Goal: Contribute content: Contribute content

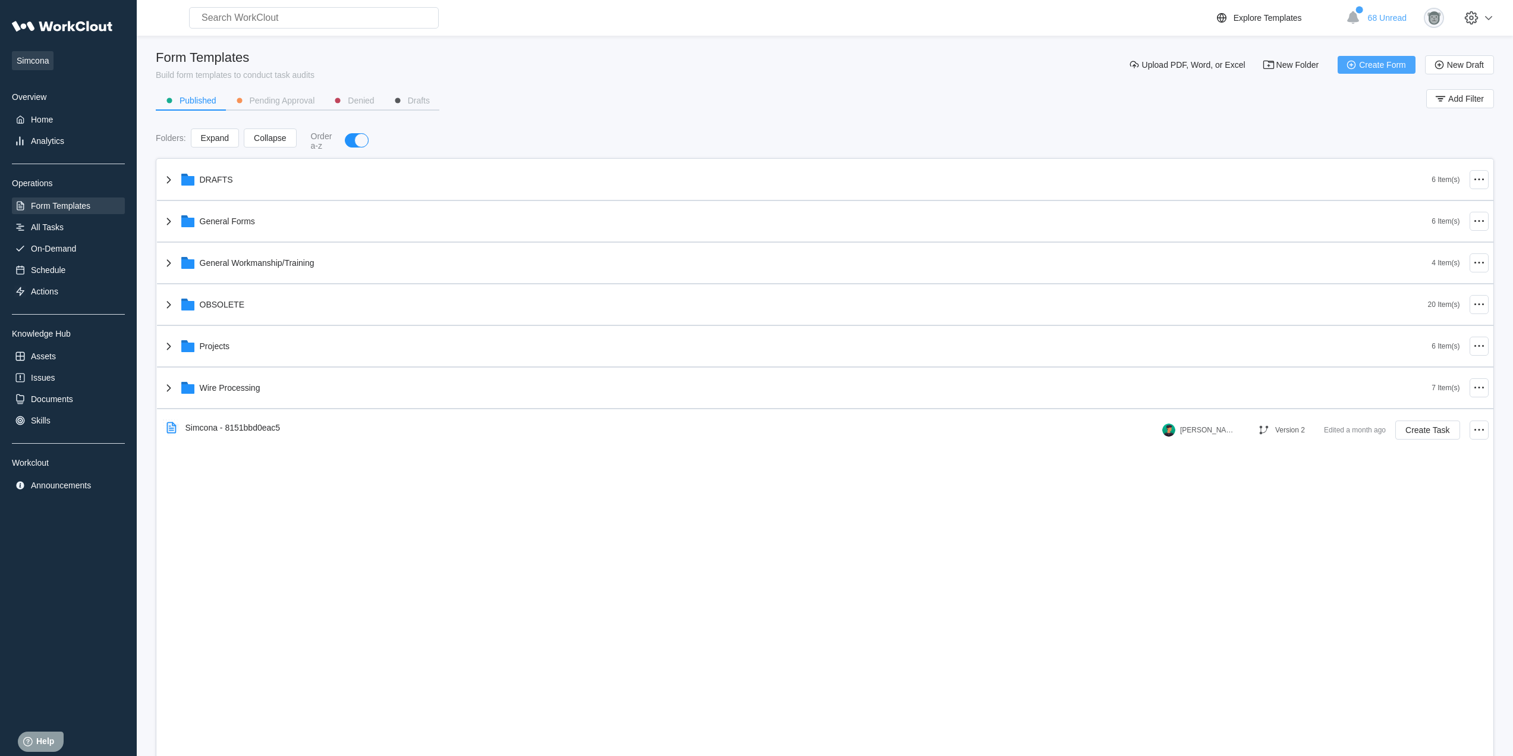
click at [1390, 66] on span "Create Form" at bounding box center [1382, 65] width 47 height 8
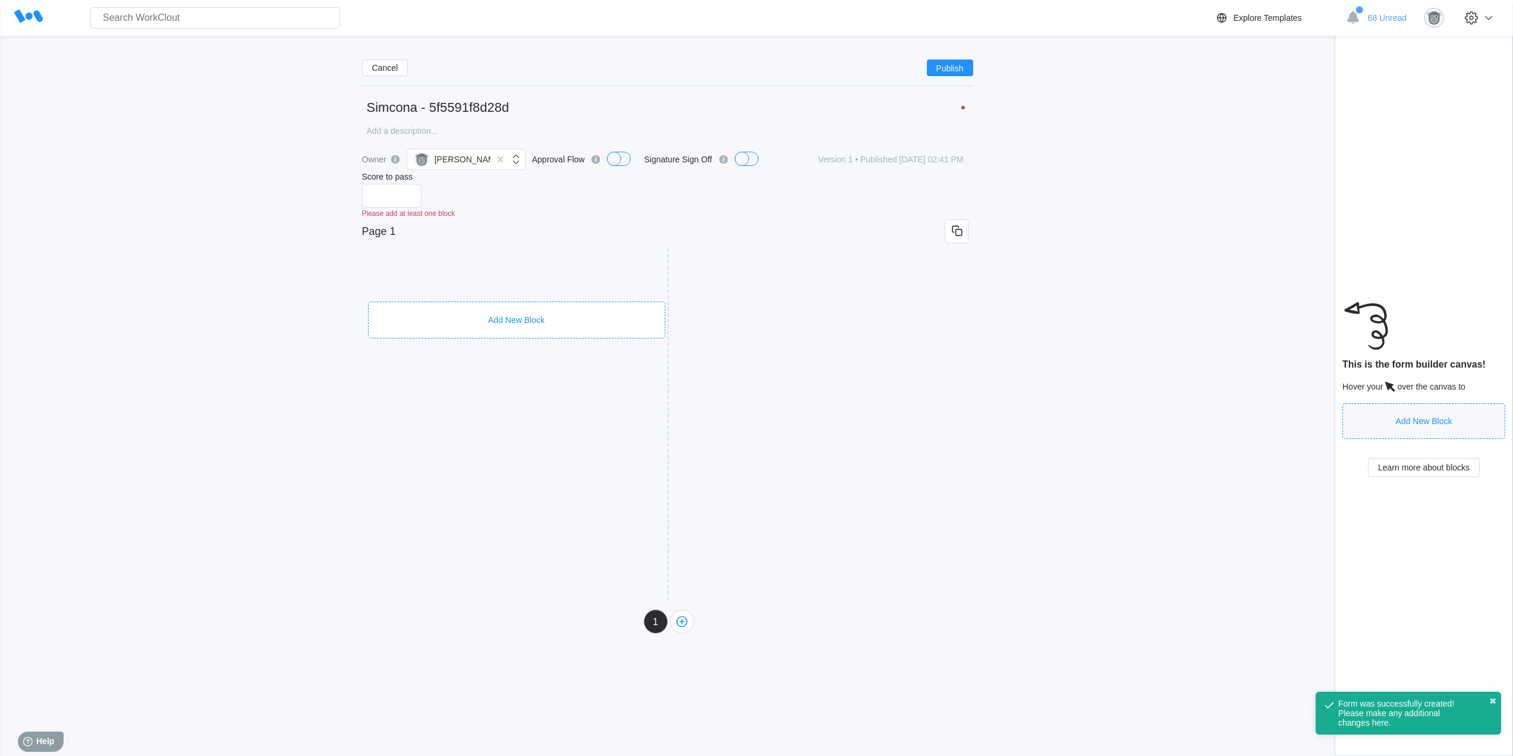
click at [597, 310] on div "Add New Block" at bounding box center [516, 319] width 297 height 37
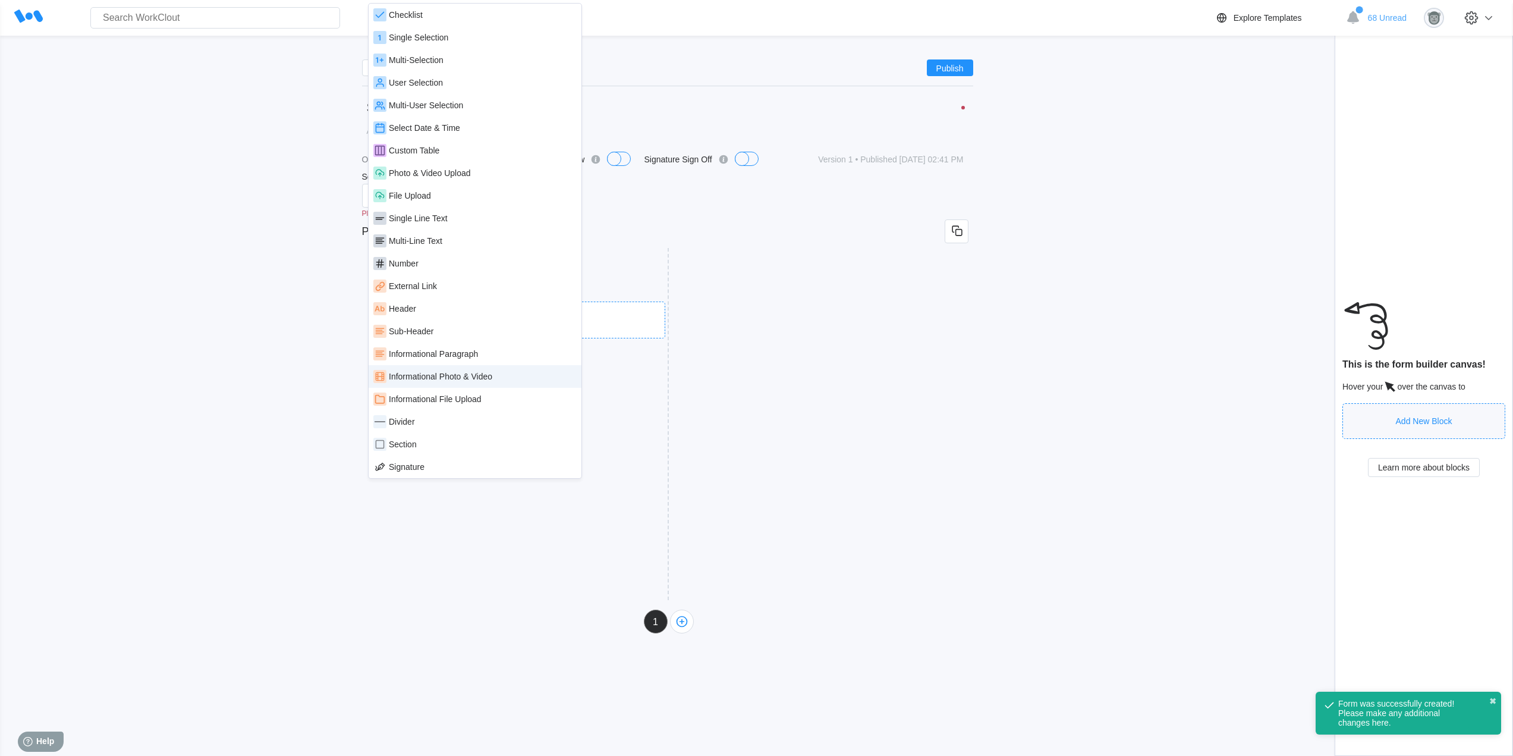
click at [488, 374] on div "Informational Photo & Video" at bounding box center [440, 377] width 103 height 10
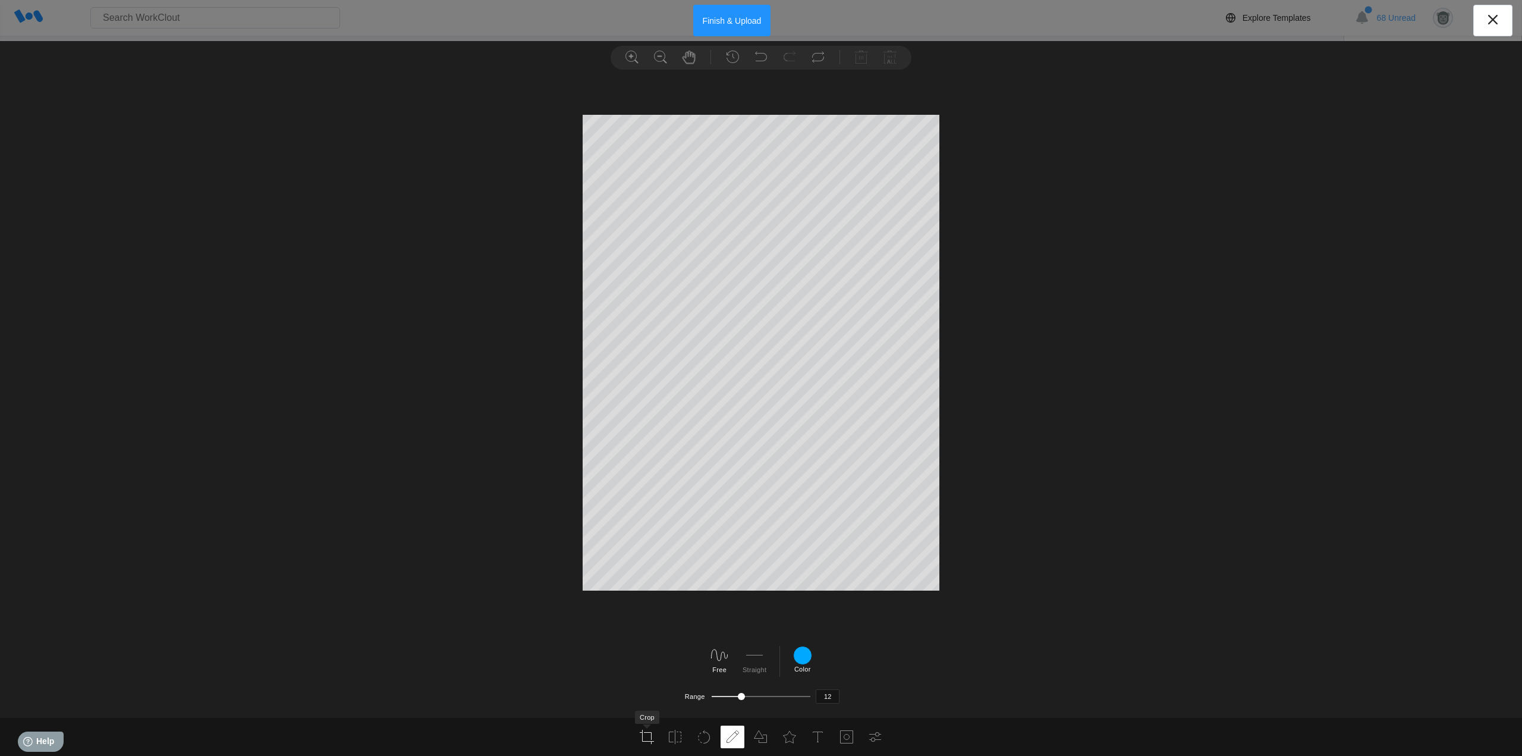
click at [647, 735] on icon at bounding box center [647, 736] width 14 height 14
click at [742, 693] on label "Apply" at bounding box center [743, 694] width 17 height 7
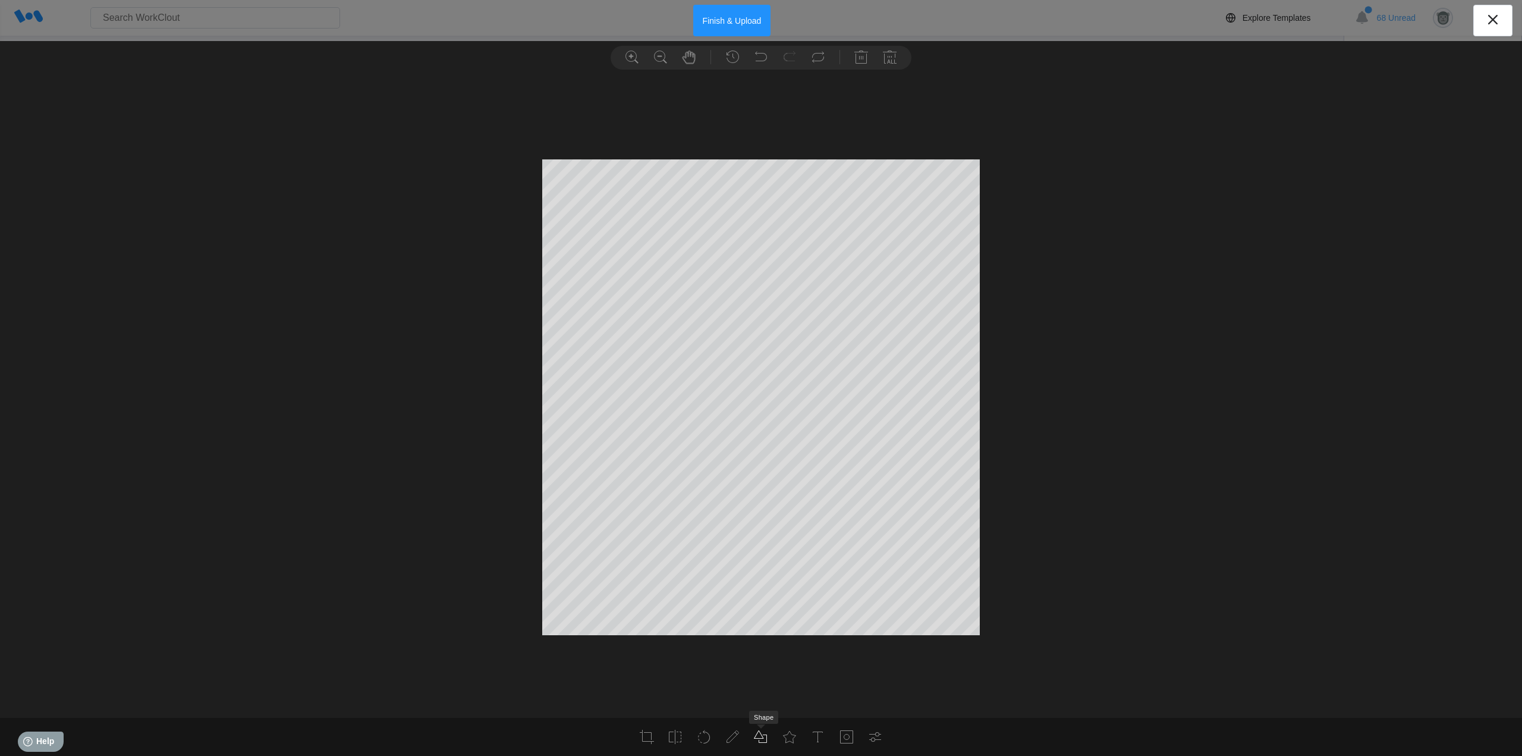
click at [764, 729] on icon at bounding box center [761, 736] width 14 height 14
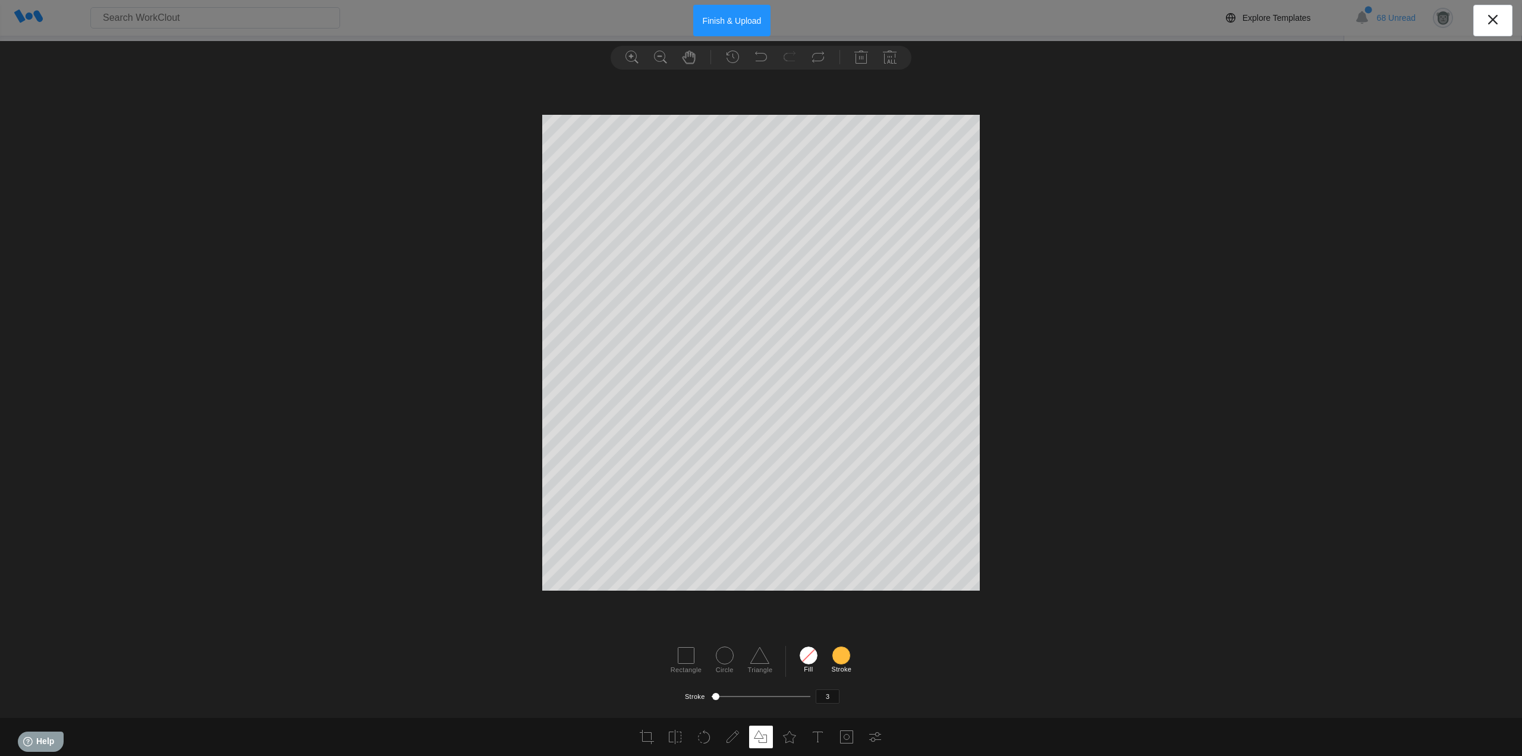
drag, startPoint x: 791, startPoint y: 732, endPoint x: 685, endPoint y: 697, distance: 111.7
click at [790, 732] on icon at bounding box center [789, 736] width 14 height 14
click at [552, 680] on icon at bounding box center [556, 681] width 19 height 19
click at [961, 678] on div at bounding box center [968, 681] width 19 height 19
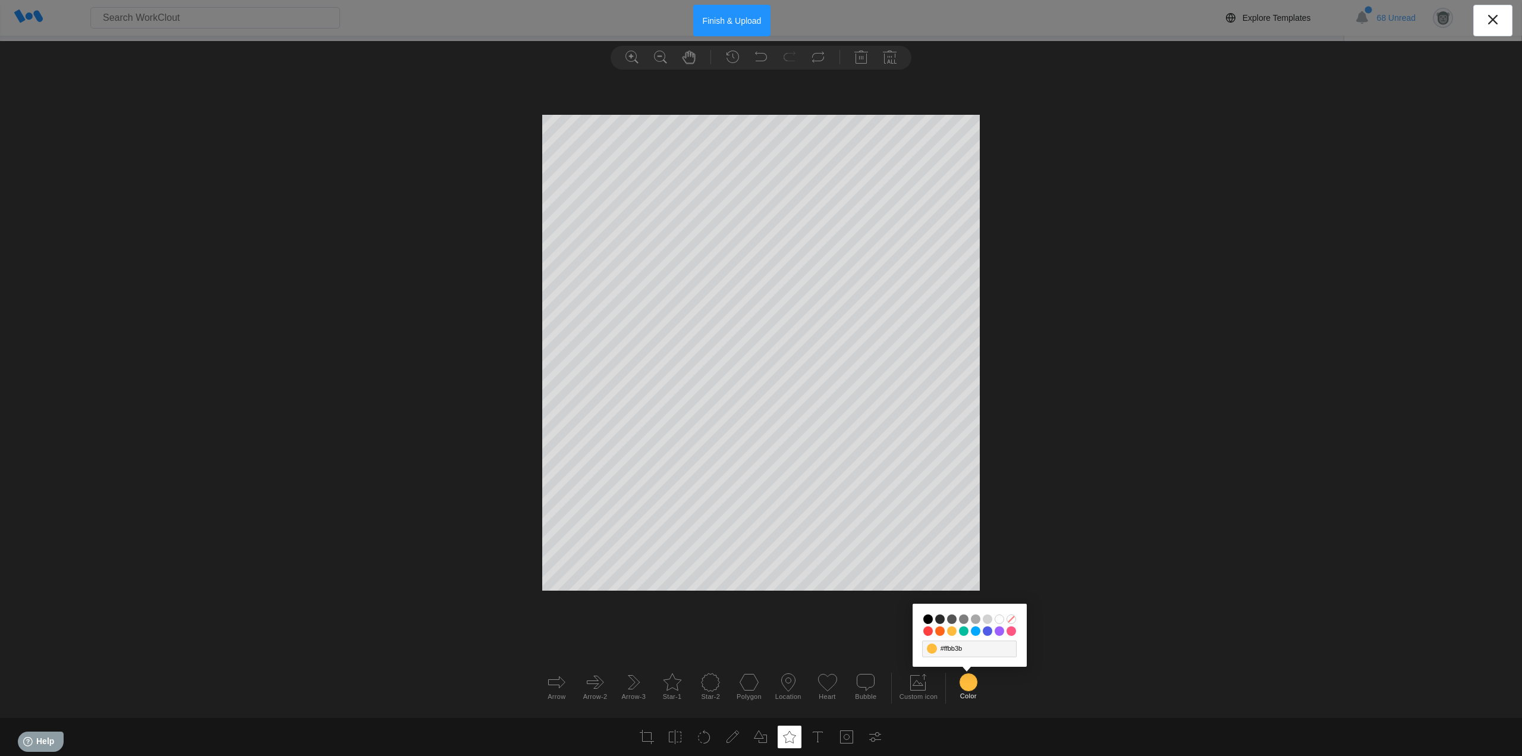
click at [963, 629] on input "#03bd9e" at bounding box center [964, 631] width 10 height 10
click at [747, 21] on button "Finish & Upload" at bounding box center [732, 21] width 78 height 32
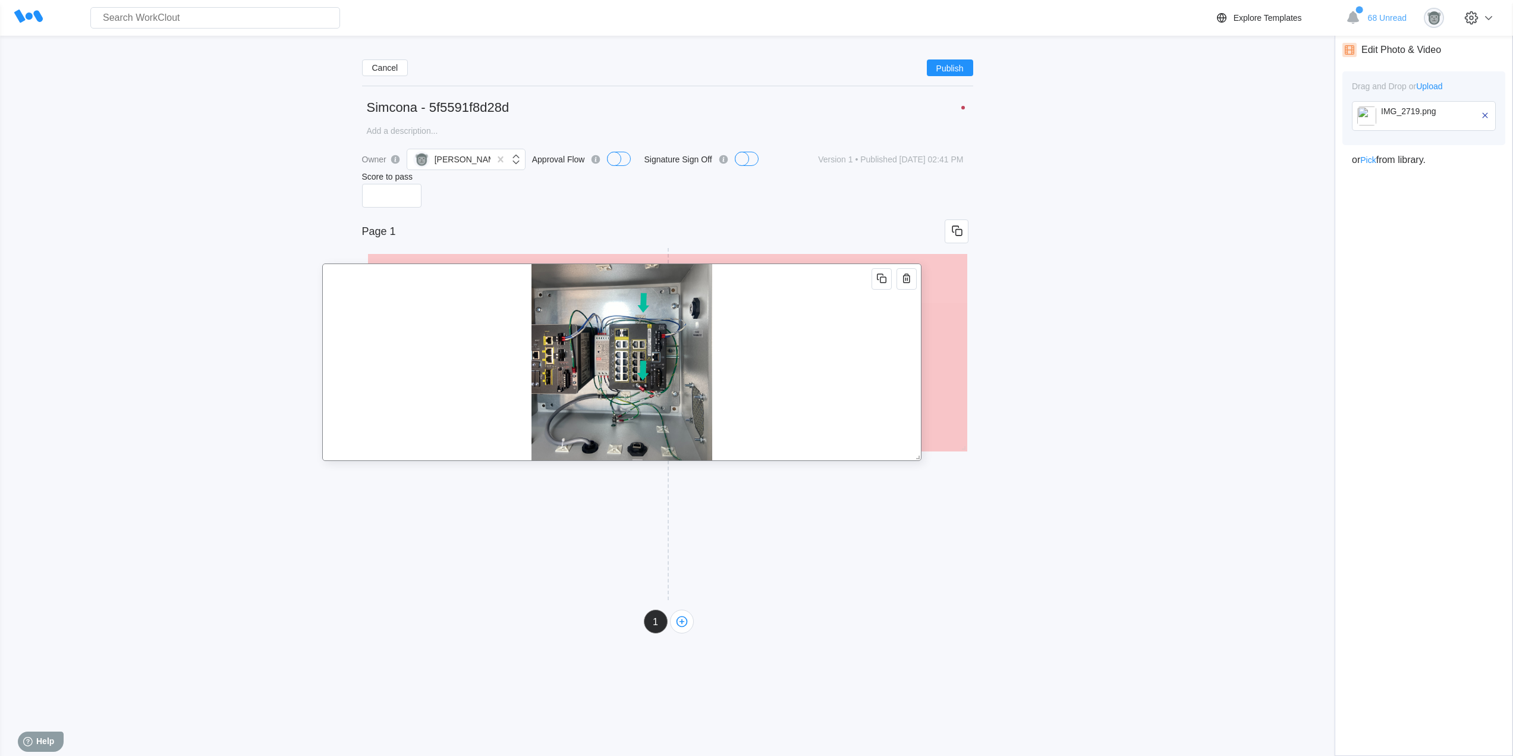
drag, startPoint x: 717, startPoint y: 385, endPoint x: 672, endPoint y: 395, distance: 46.7
click at [672, 395] on img at bounding box center [621, 362] width 181 height 196
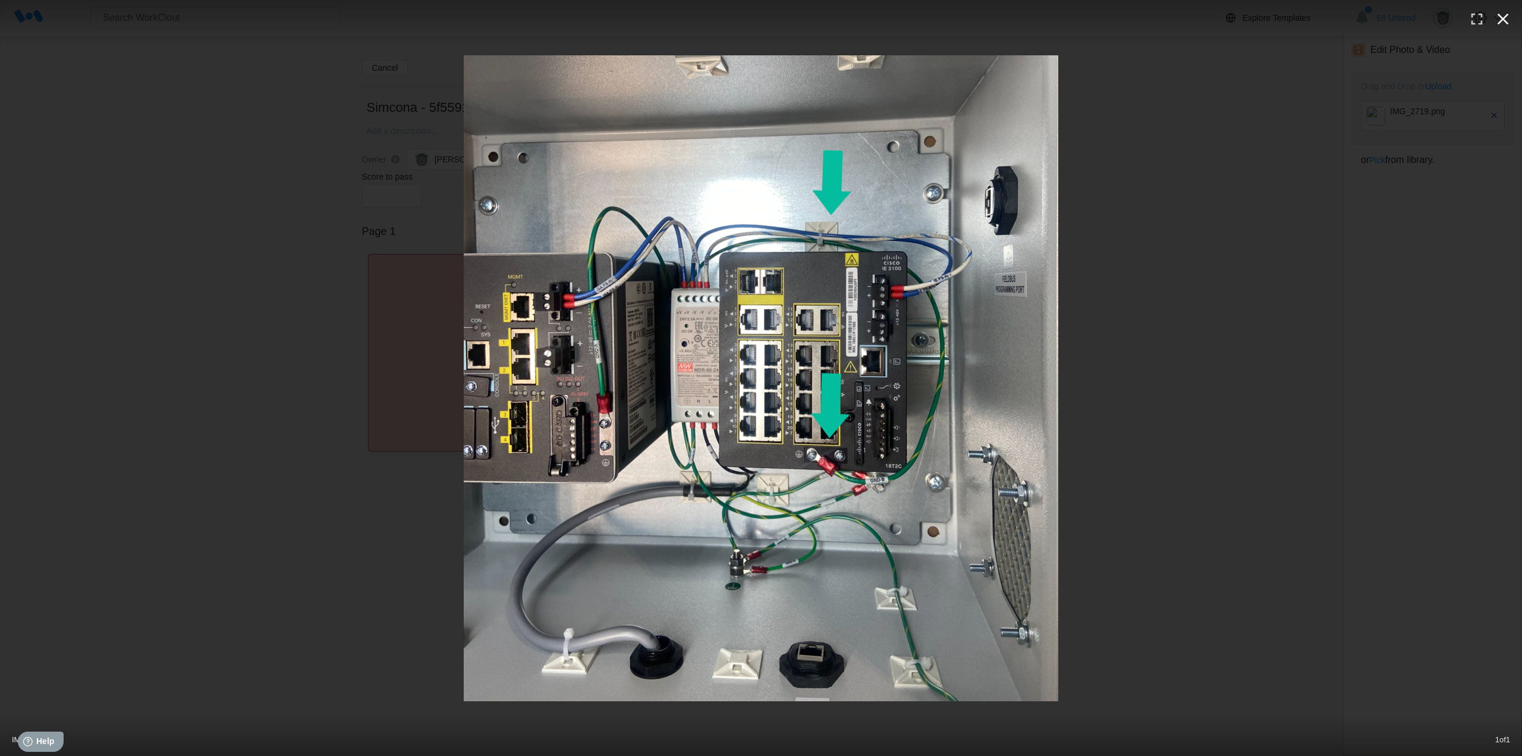
drag, startPoint x: 631, startPoint y: 389, endPoint x: 1509, endPoint y: 15, distance: 954.0
click at [1509, 15] on icon "button" at bounding box center [1502, 19] width 19 height 19
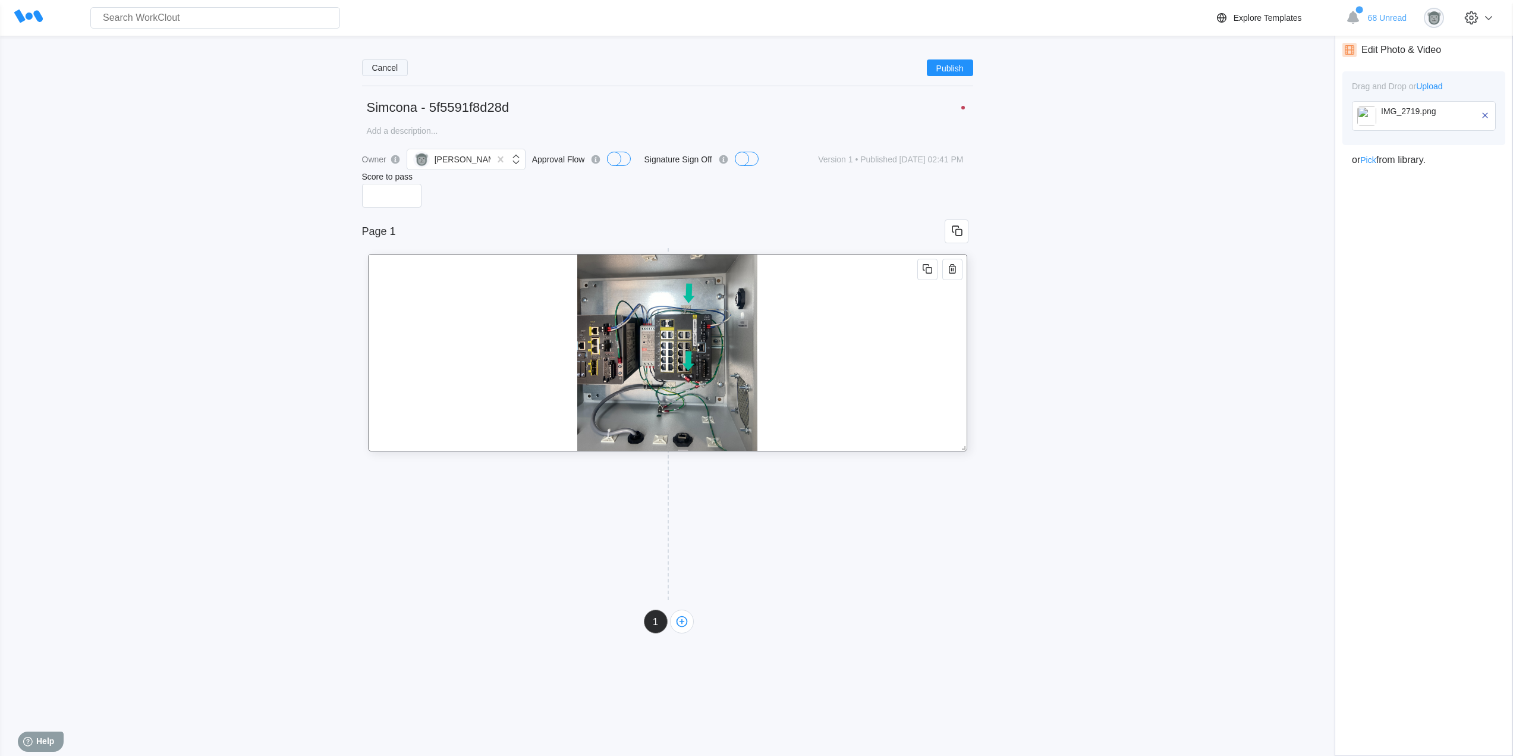
click at [376, 73] on button "Cancel" at bounding box center [385, 67] width 46 height 17
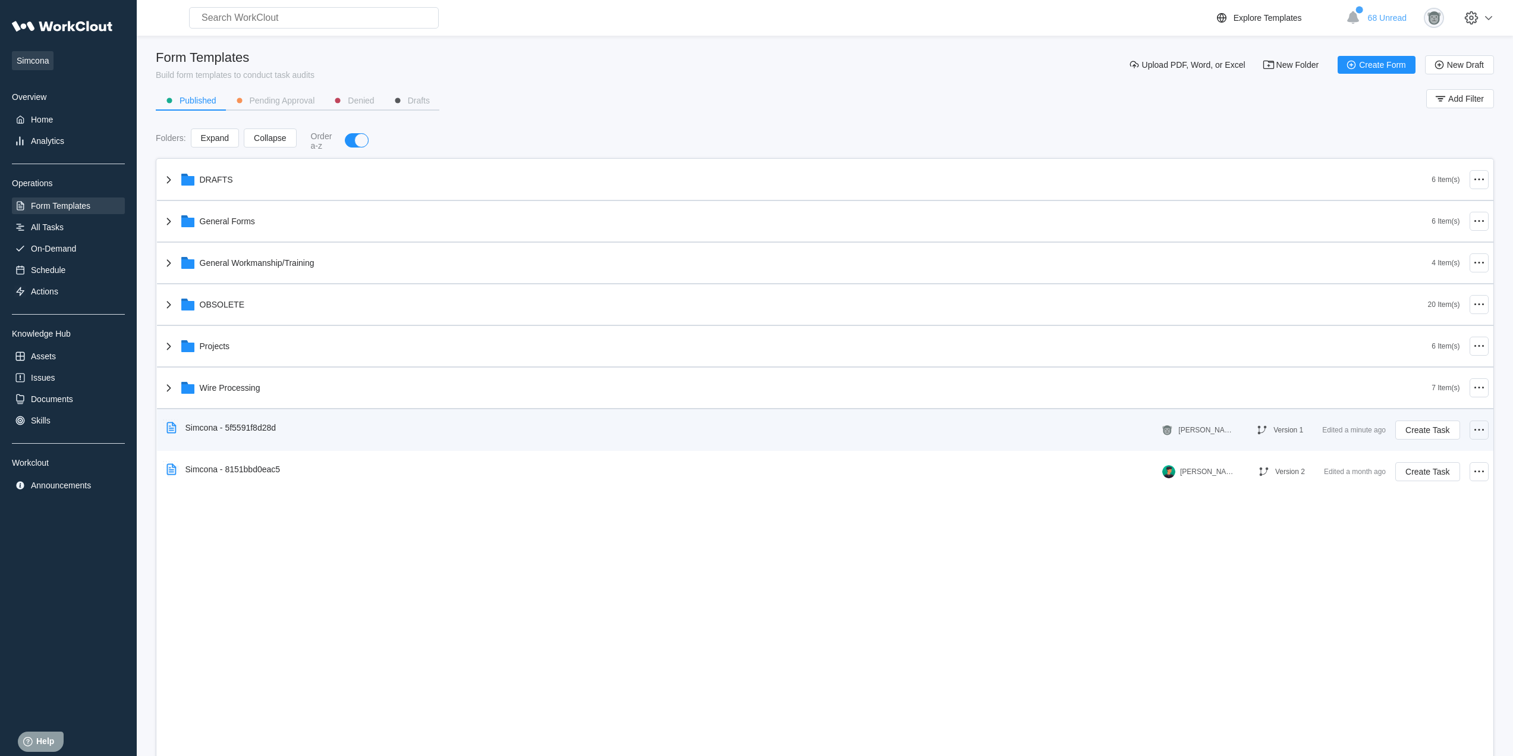
click at [1476, 432] on icon at bounding box center [1479, 430] width 14 height 14
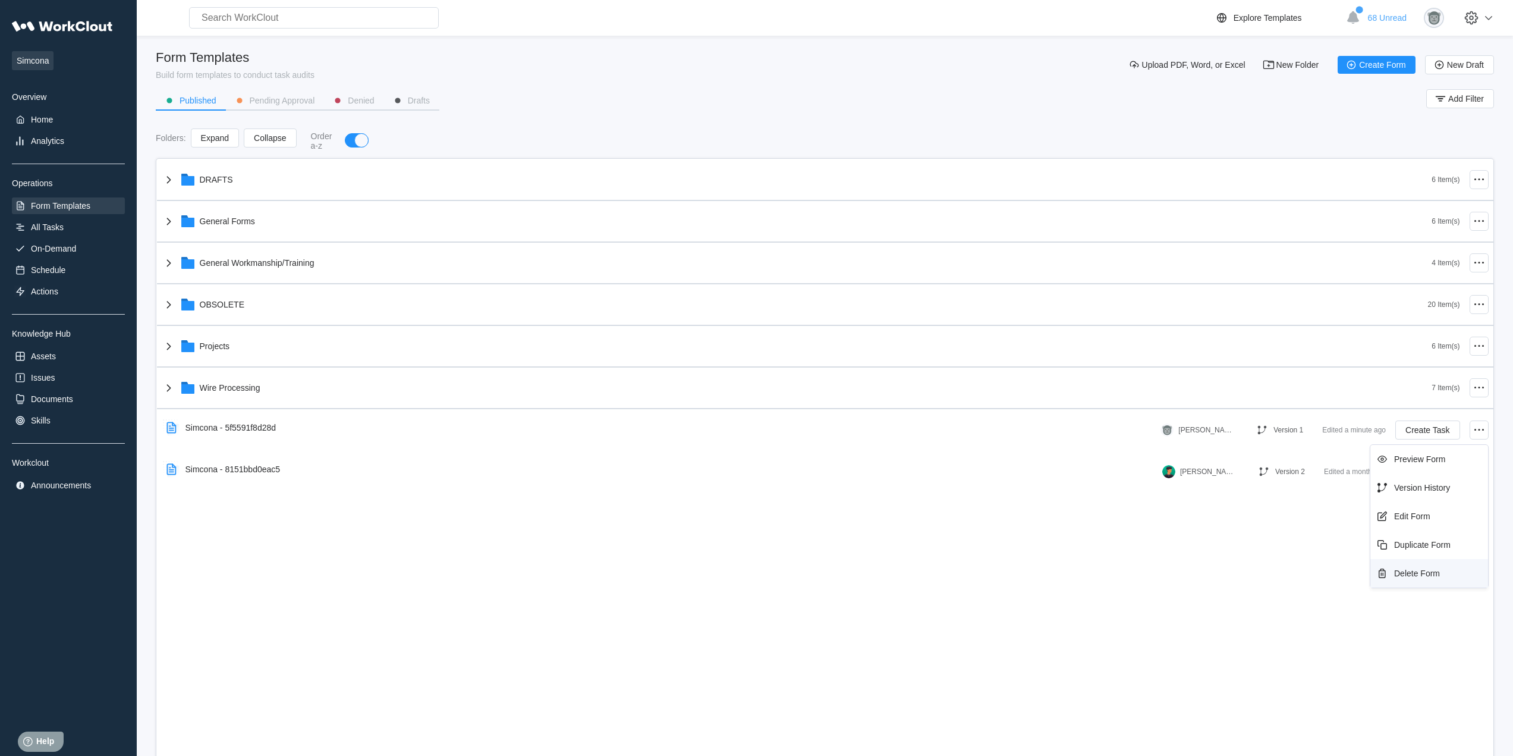
click at [1420, 579] on div "Delete Form" at bounding box center [1429, 573] width 108 height 19
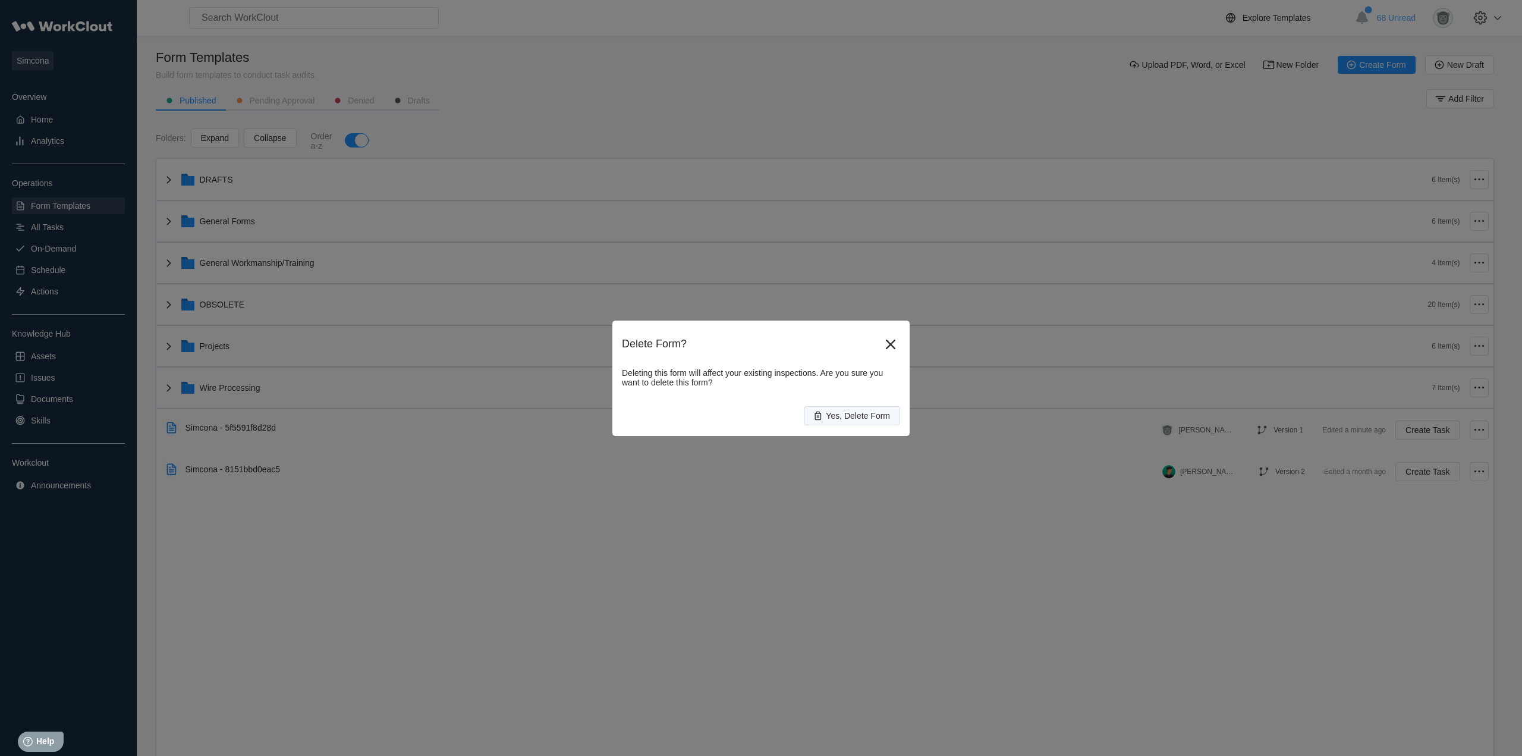
click at [877, 413] on span "Yes, Delete Form" at bounding box center [858, 415] width 64 height 8
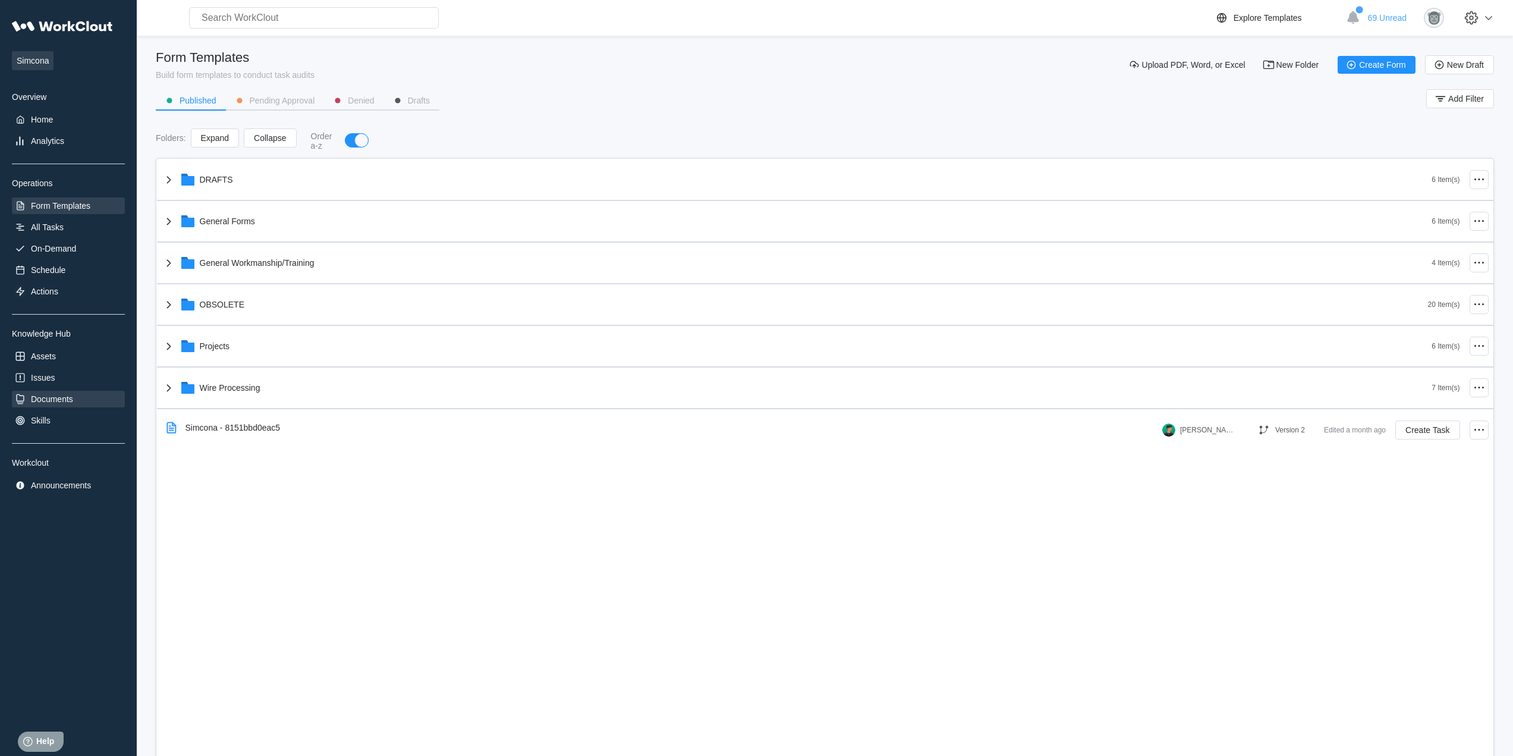
click at [52, 402] on div "Documents" at bounding box center [52, 399] width 42 height 10
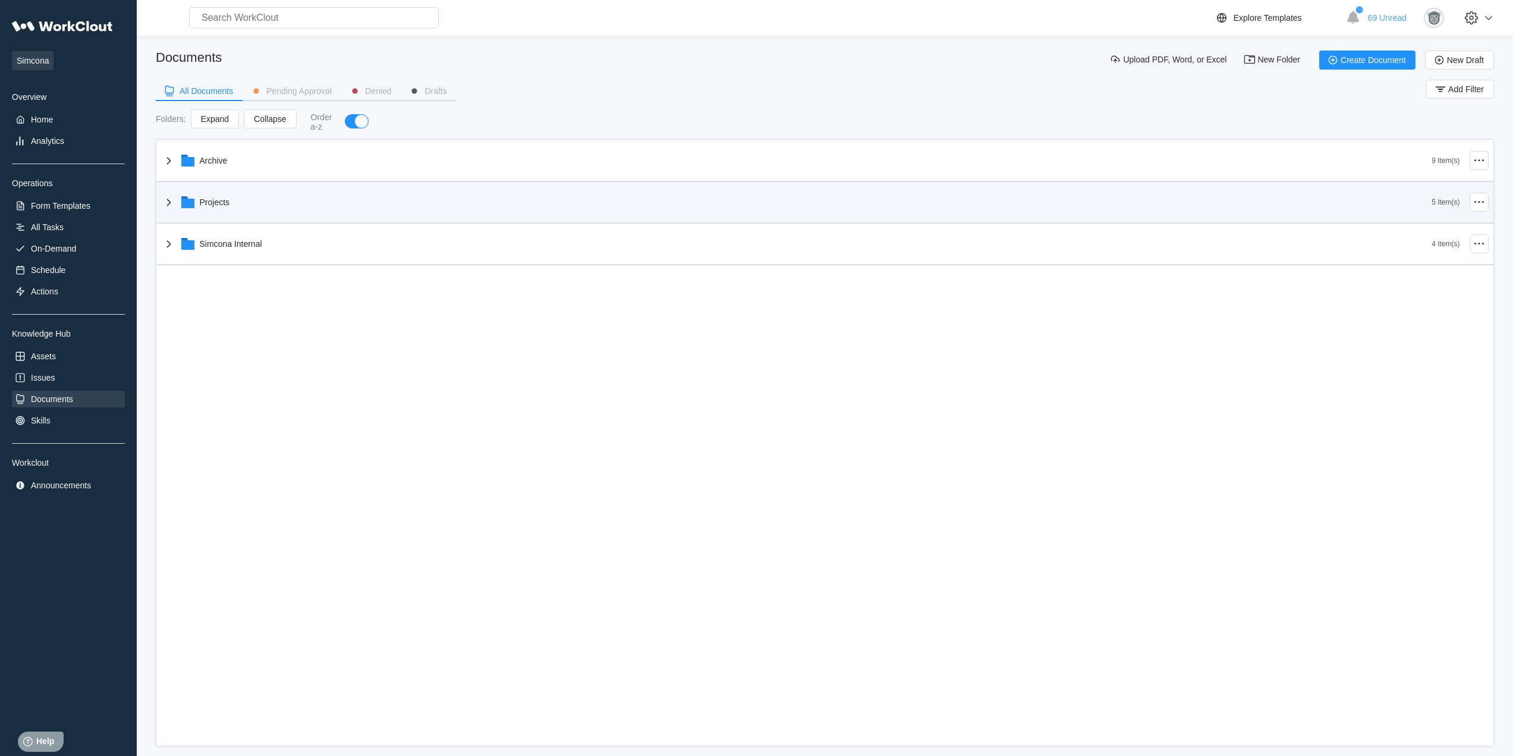
click at [276, 208] on div "Projects" at bounding box center [797, 202] width 1270 height 31
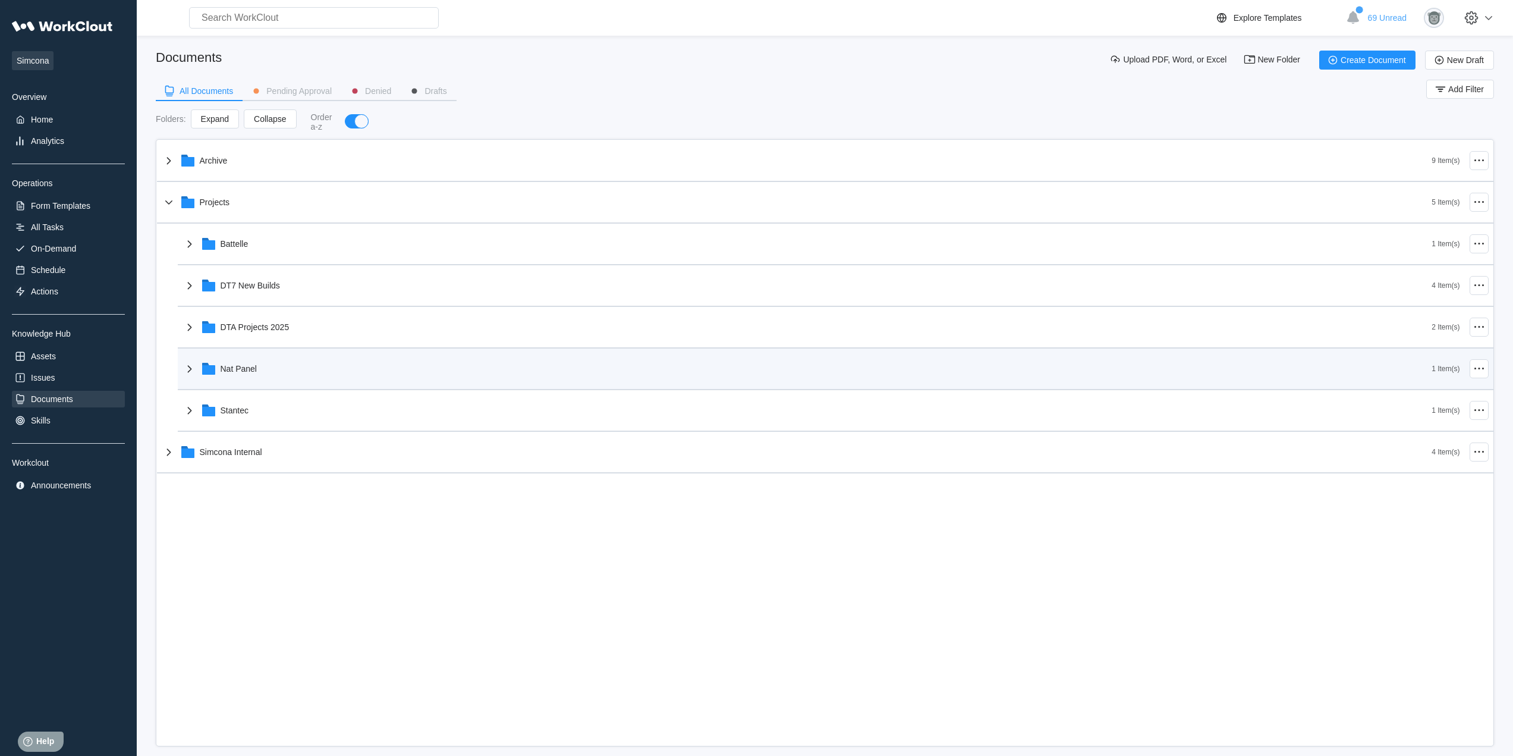
click at [270, 373] on div "Nat Panel" at bounding box center [806, 368] width 1249 height 31
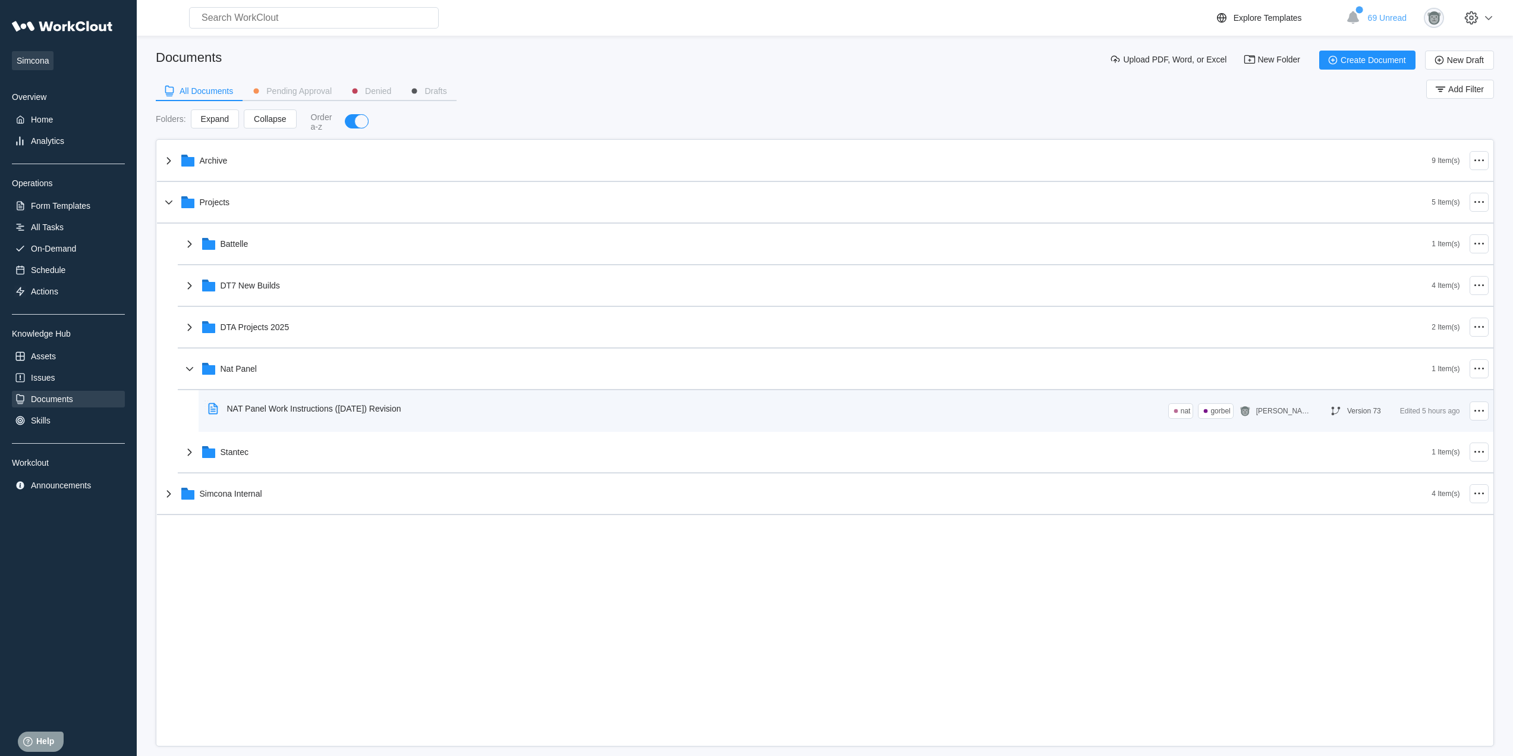
click at [339, 412] on div "NAT Panel Work Instructions ([DATE]) Revision" at bounding box center [314, 409] width 174 height 10
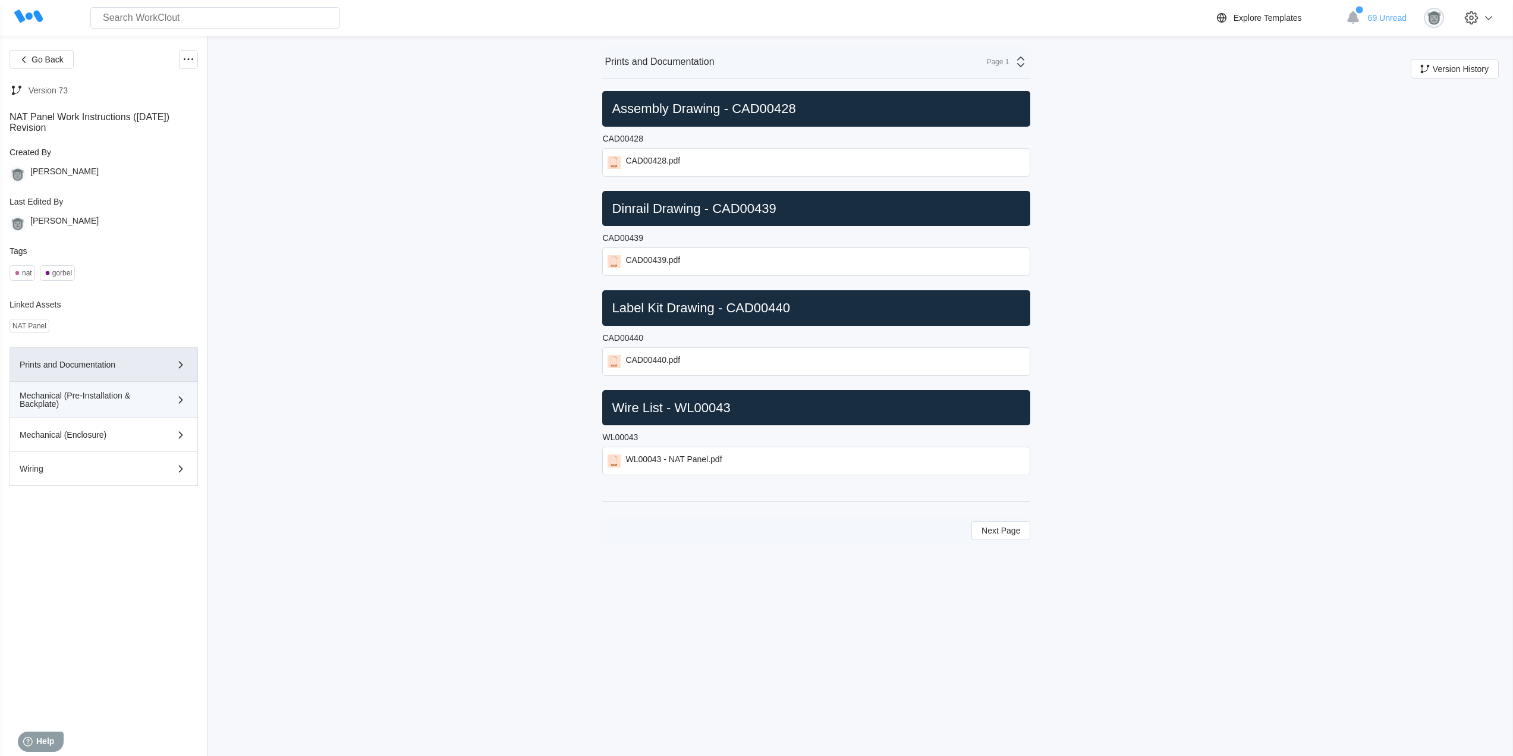
click at [121, 400] on div "Mechanical (Pre-Installation & Backplate)" at bounding box center [87, 399] width 134 height 17
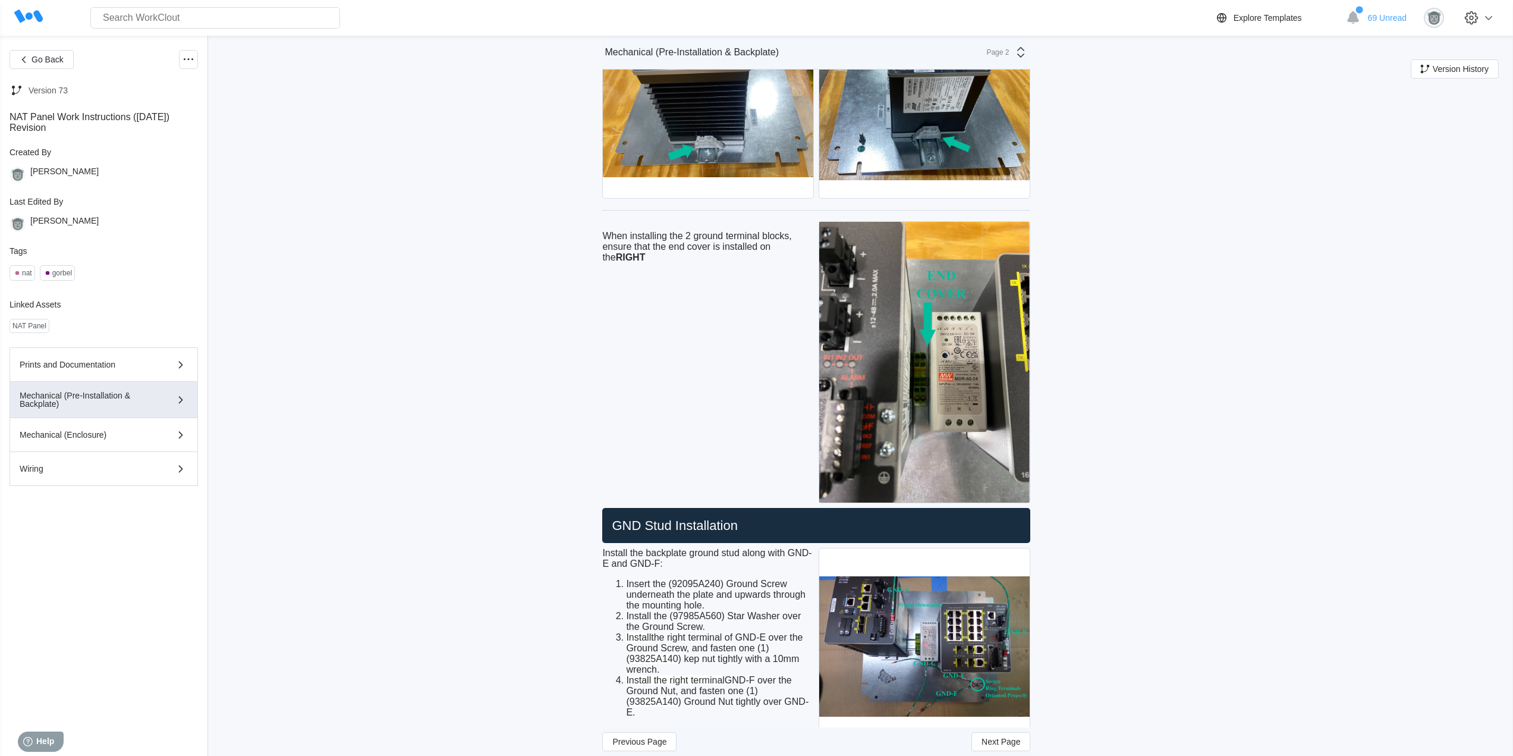
scroll to position [3044, 0]
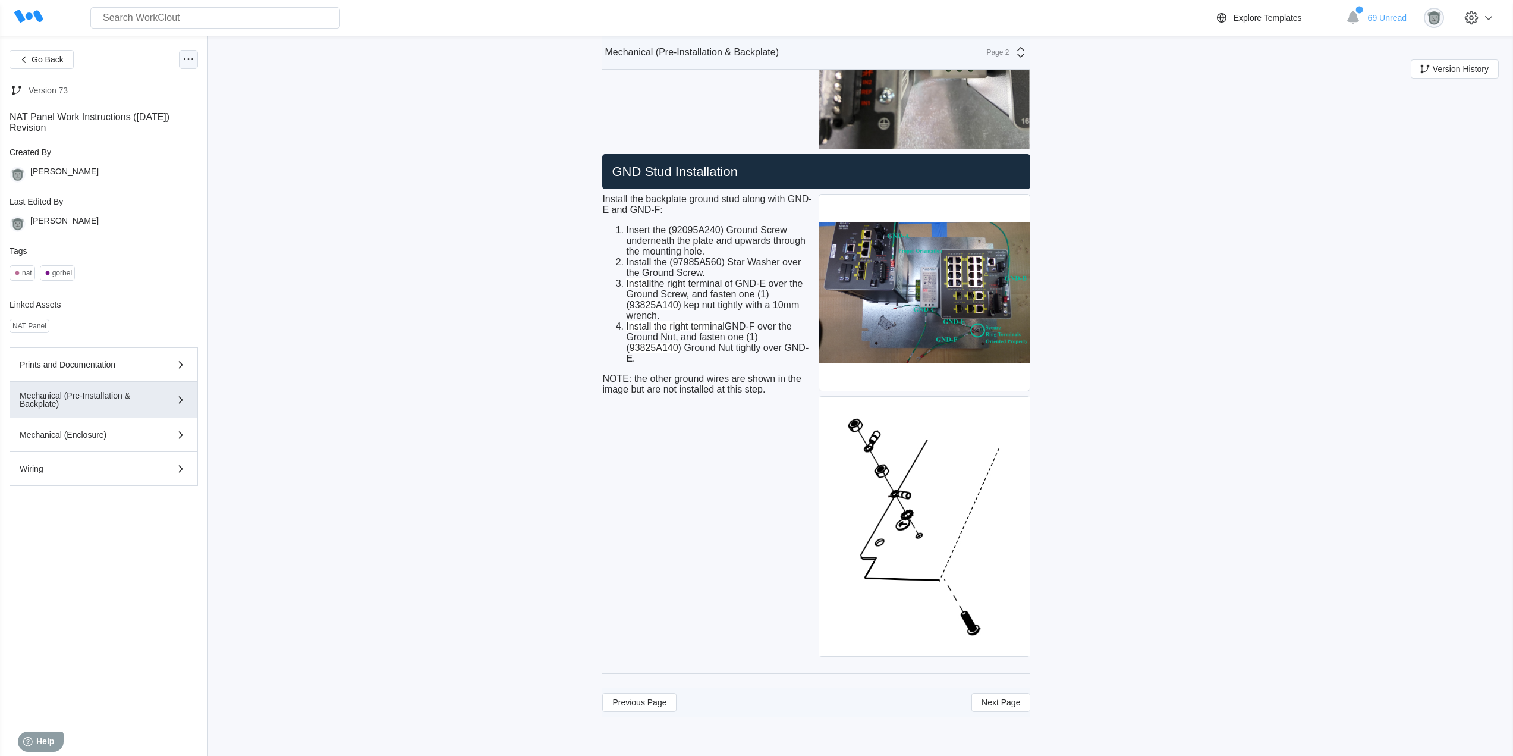
click at [182, 61] on icon at bounding box center [188, 59] width 14 height 14
click at [149, 119] on div "Edit Document" at bounding box center [130, 117] width 55 height 10
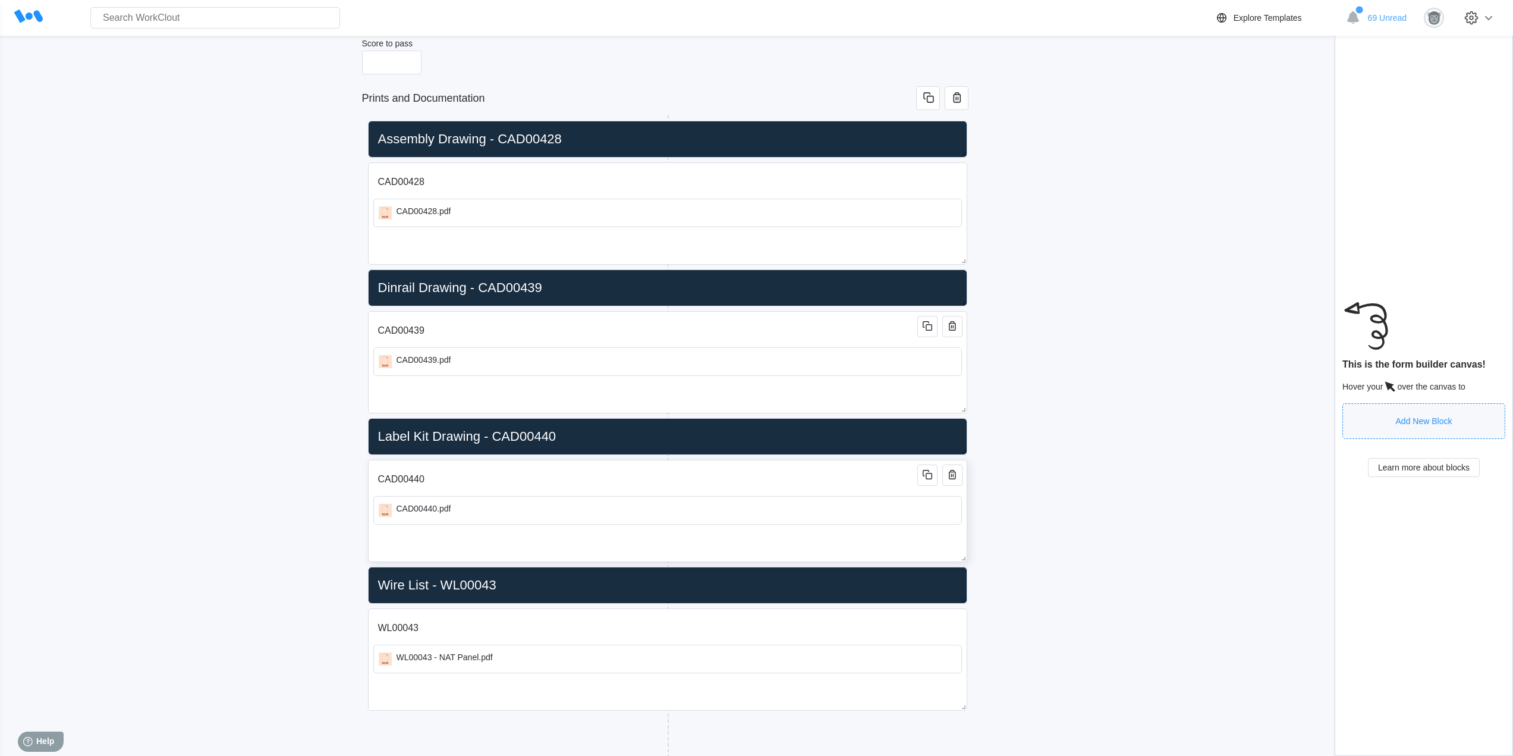
scroll to position [193, 0]
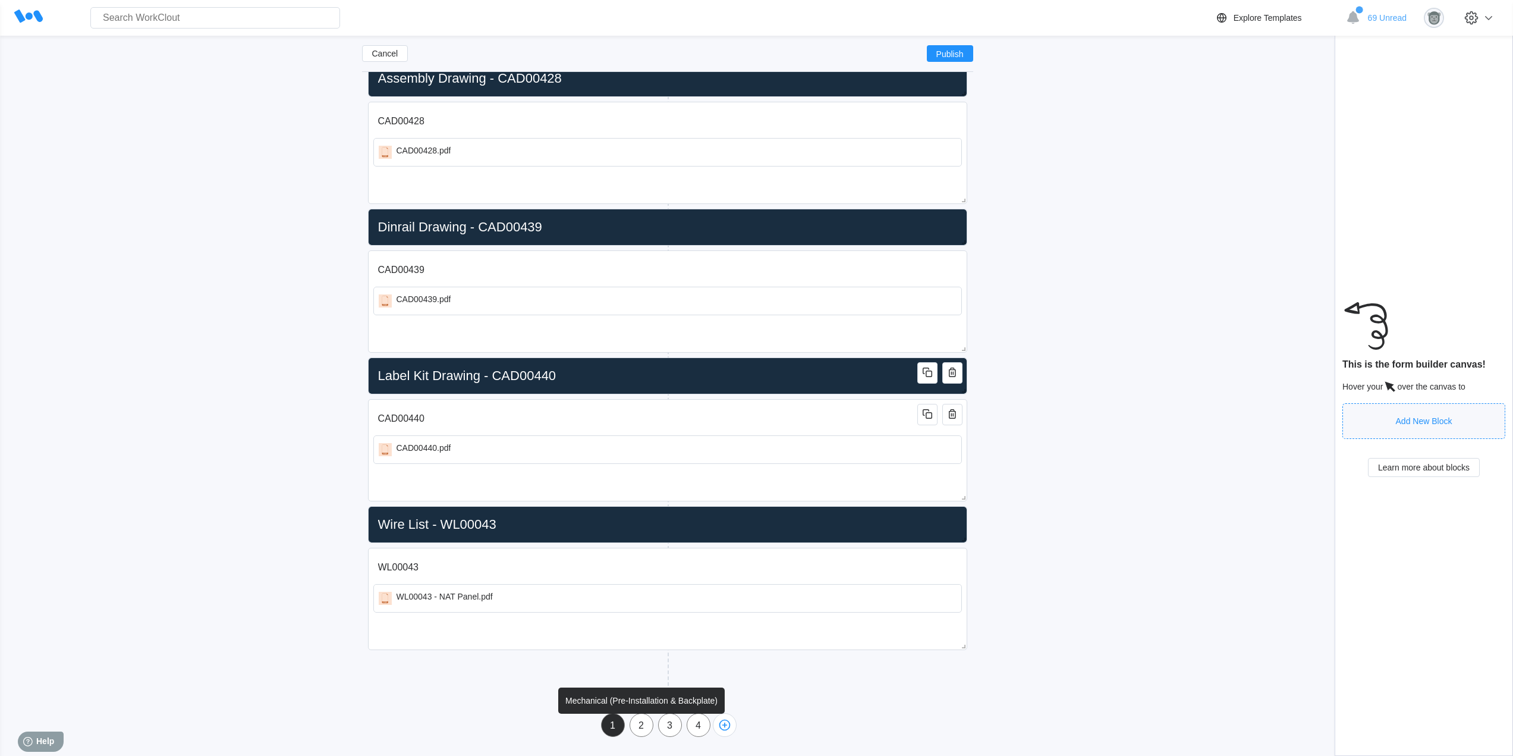
click at [642, 719] on div "2" at bounding box center [641, 725] width 23 height 24
type input "Mechanical (Pre-Installation & Backplate)"
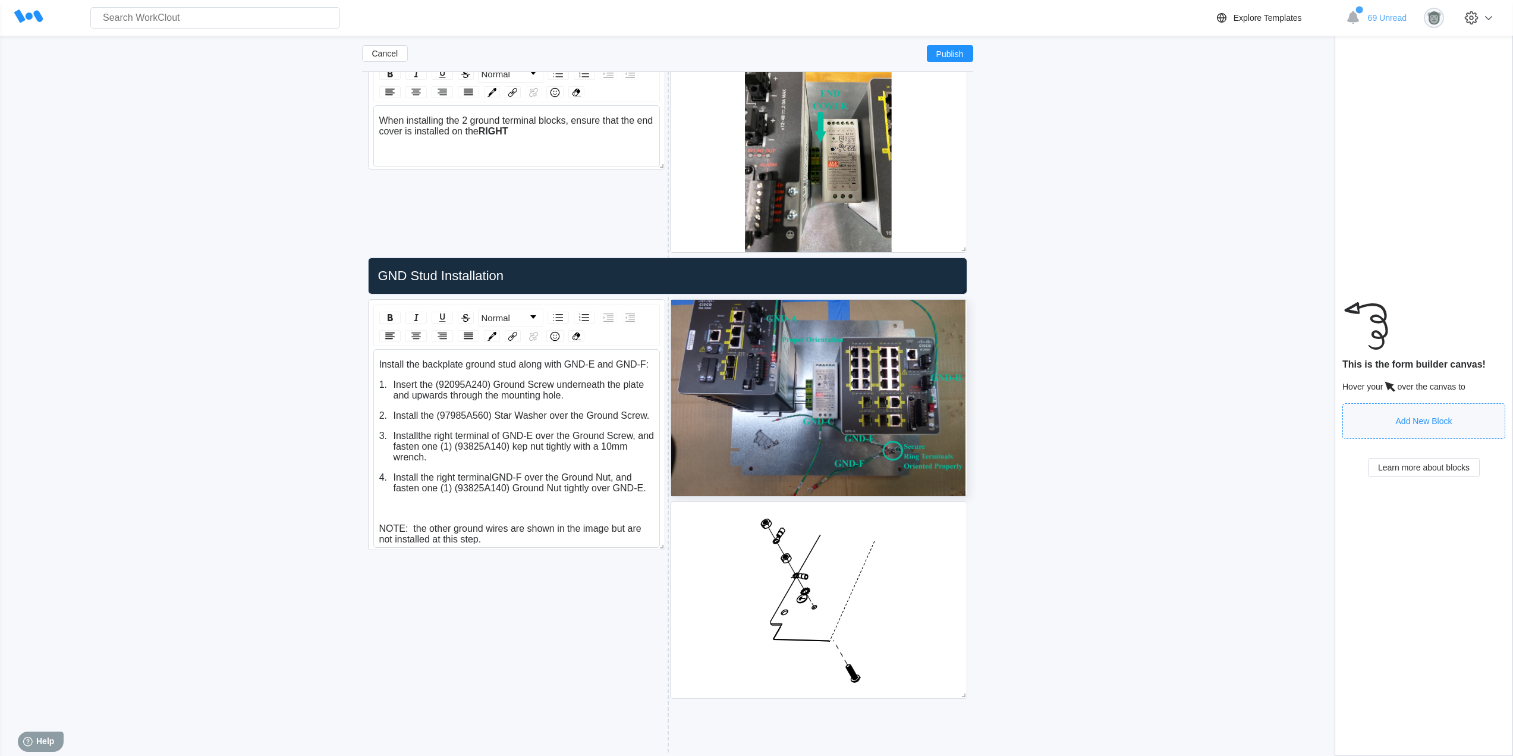
scroll to position [3174, 0]
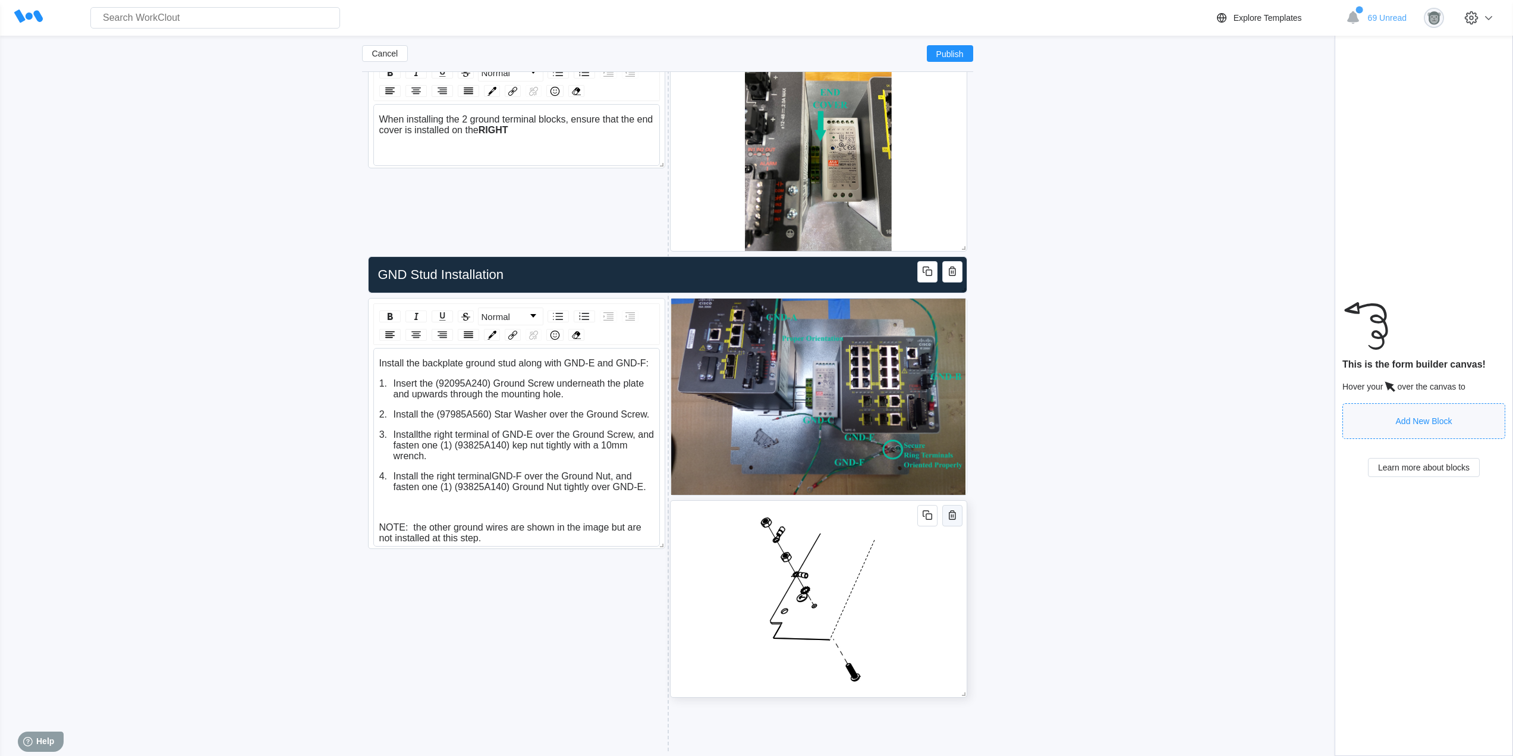
click at [951, 518] on icon "button" at bounding box center [952, 515] width 14 height 14
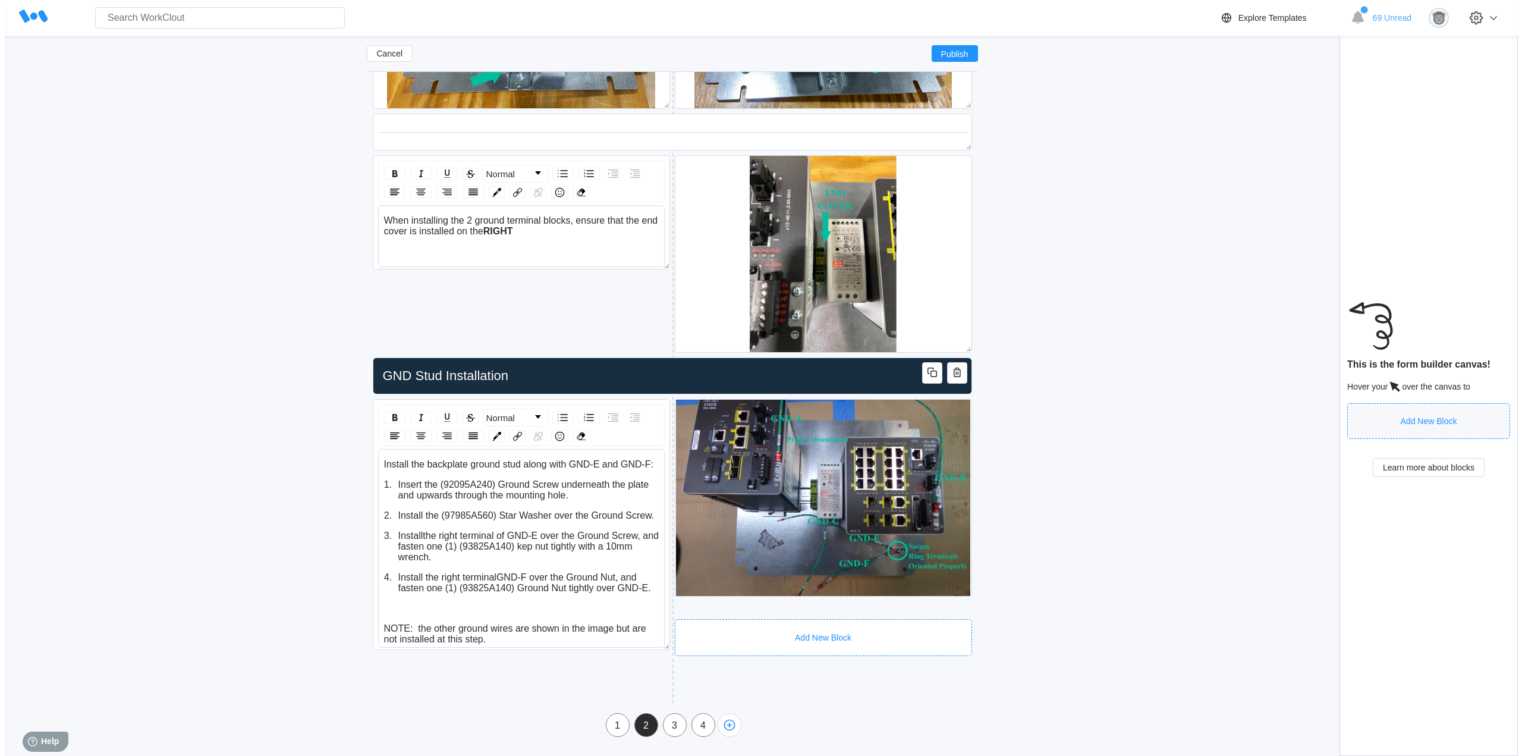
scroll to position [3073, 0]
click at [951, 502] on img at bounding box center [818, 497] width 294 height 196
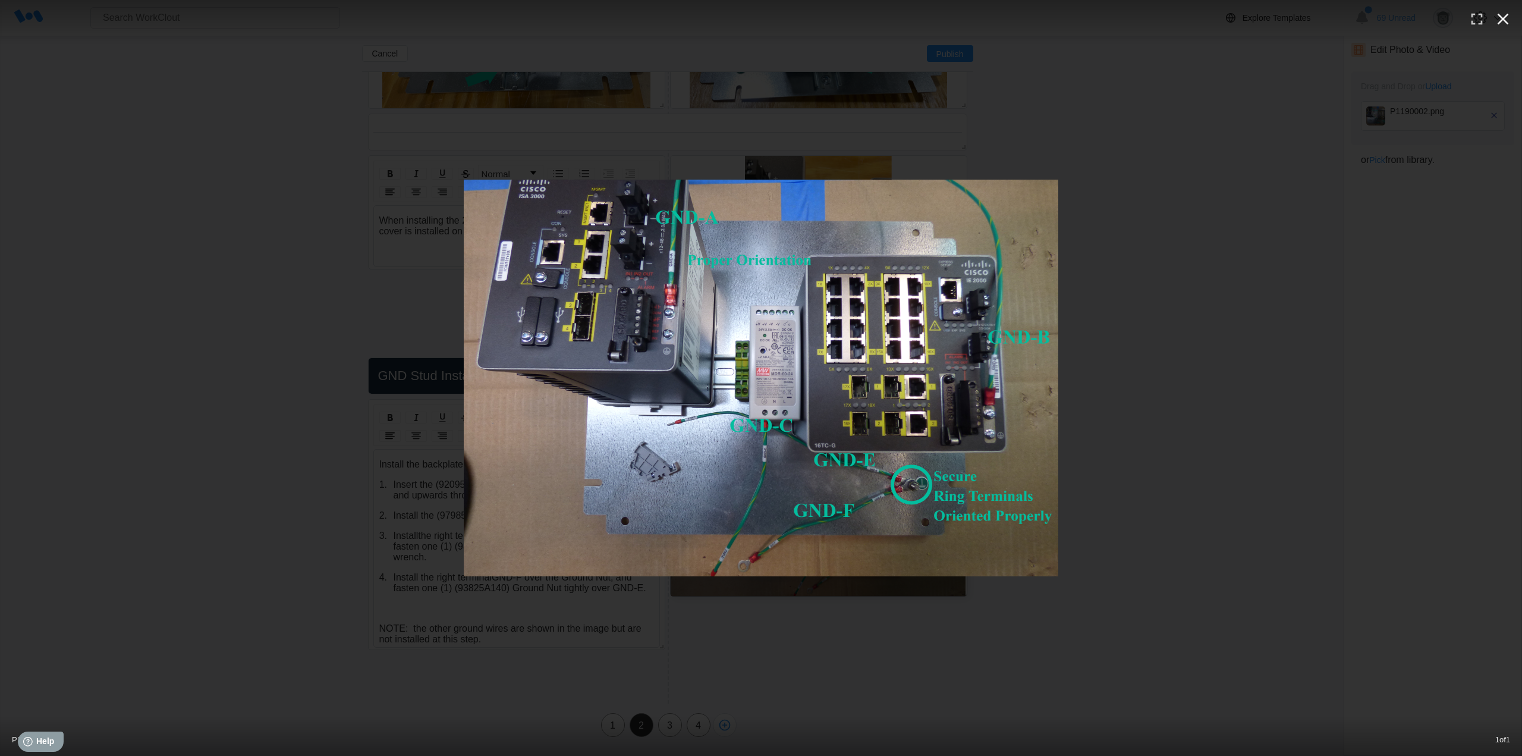
click at [1507, 19] on icon "button" at bounding box center [1502, 19] width 19 height 19
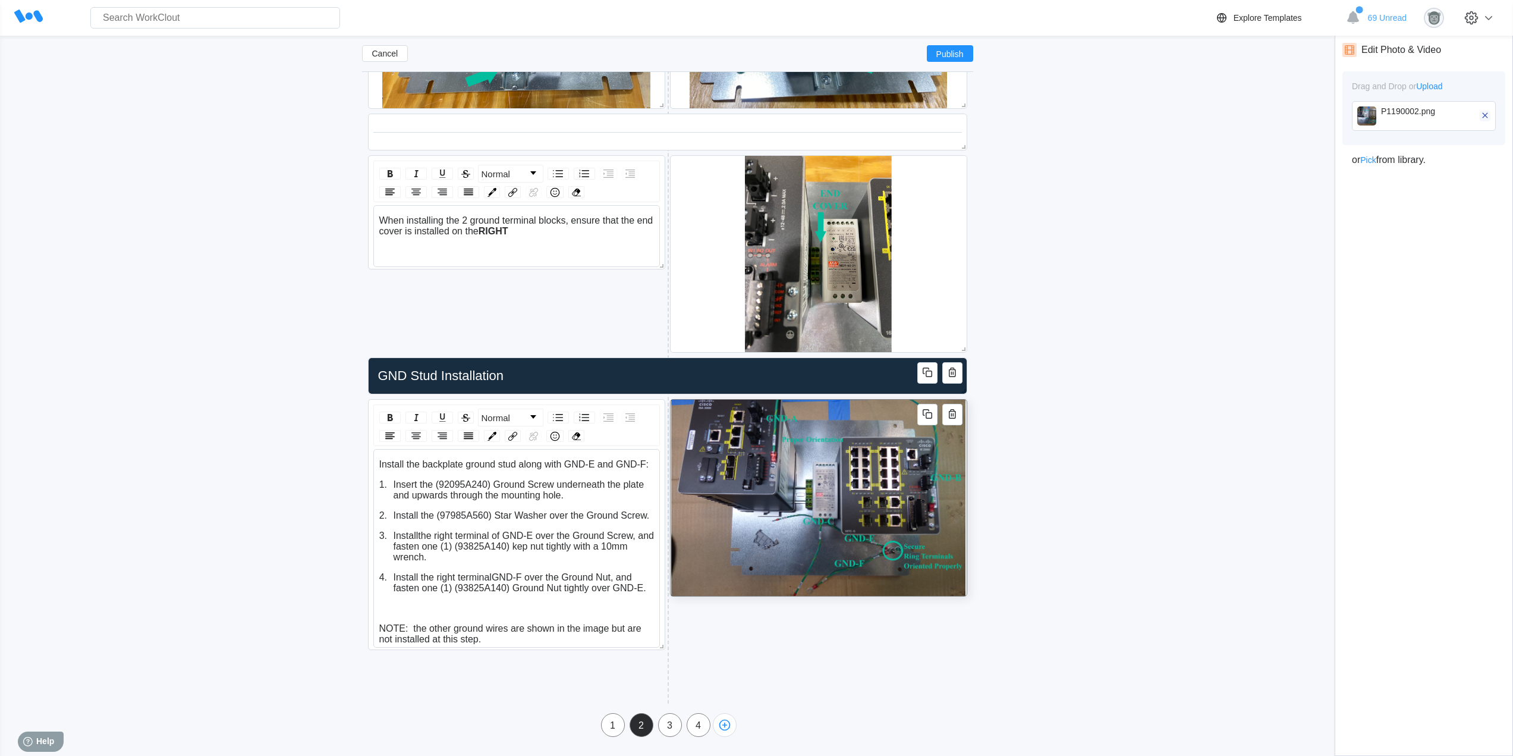
click at [1485, 114] on icon "button" at bounding box center [1485, 115] width 11 height 11
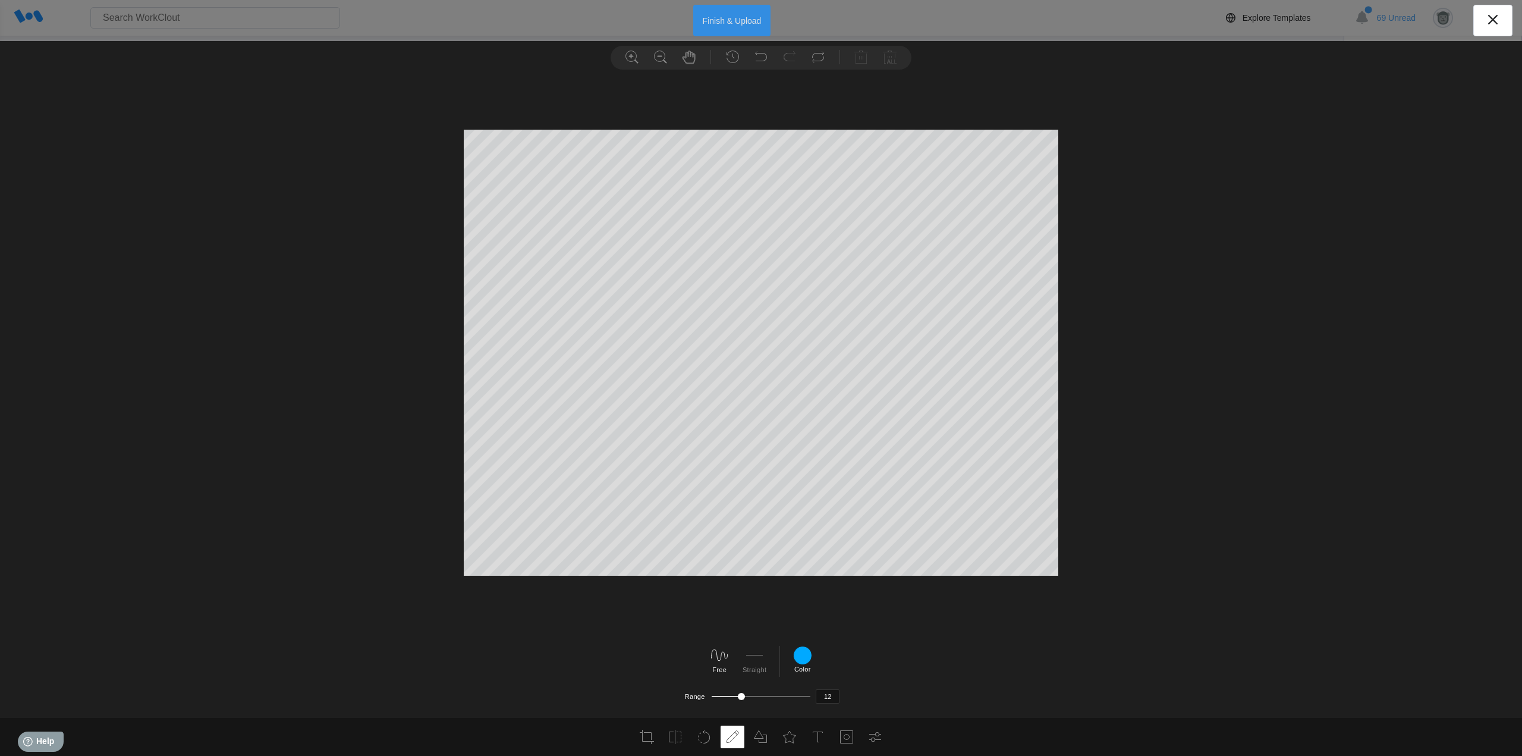
click at [716, 19] on button "Finish & Upload" at bounding box center [732, 21] width 78 height 32
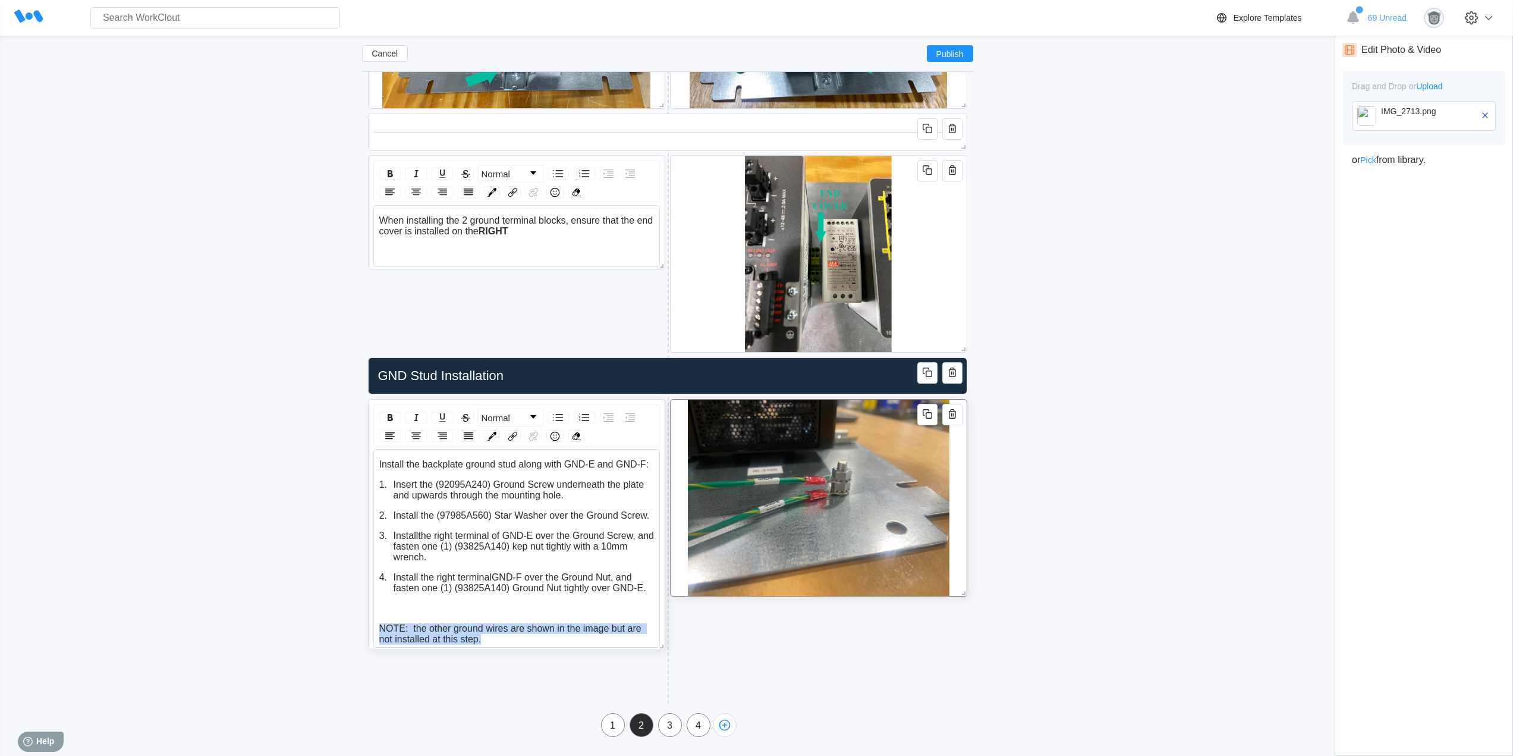
drag, startPoint x: 489, startPoint y: 643, endPoint x: 377, endPoint y: 626, distance: 113.6
click at [377, 626] on div "Install the backplate ground stud along with GND-E and GND-F: Insert the (92095…" at bounding box center [516, 548] width 287 height 199
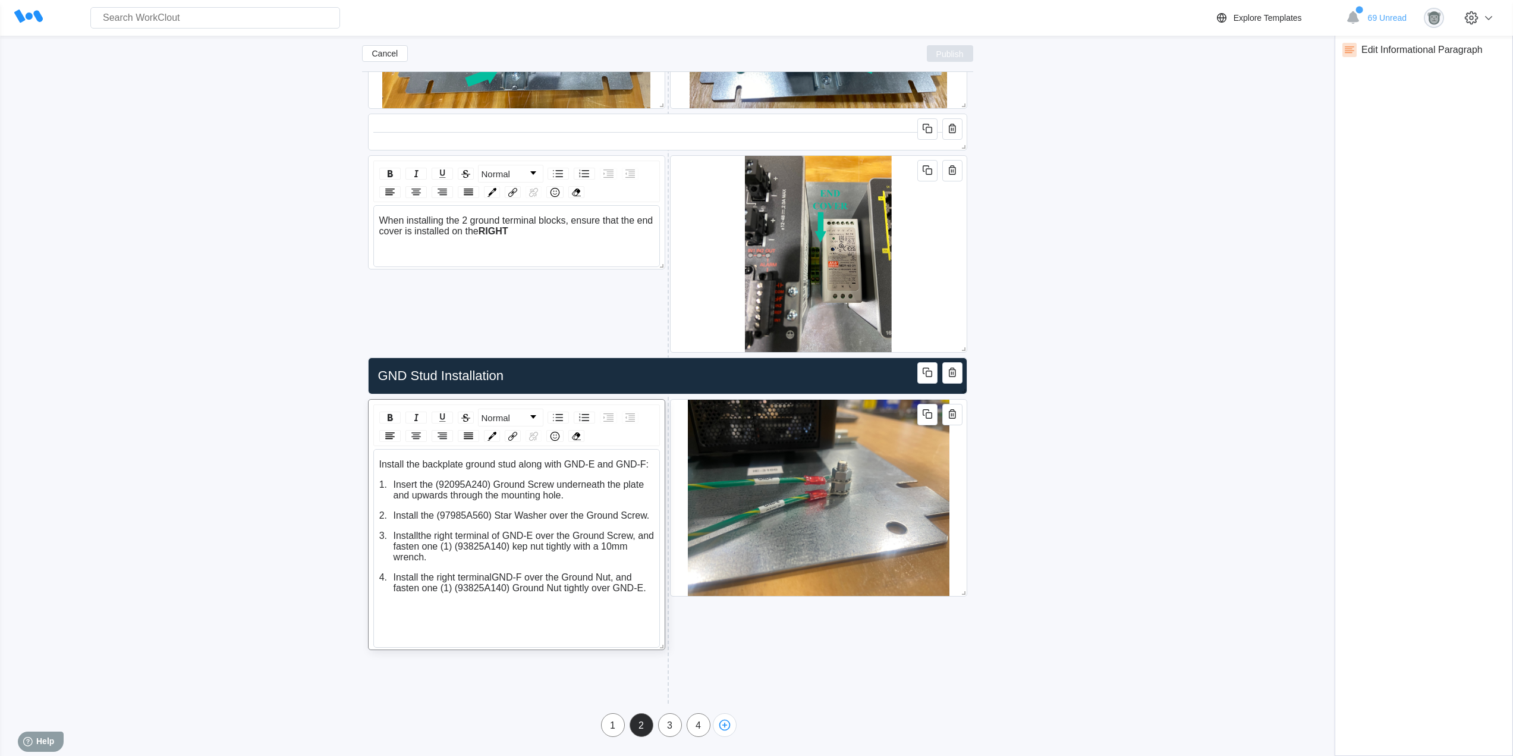
click at [941, 53] on span "Publish" at bounding box center [949, 53] width 27 height 7
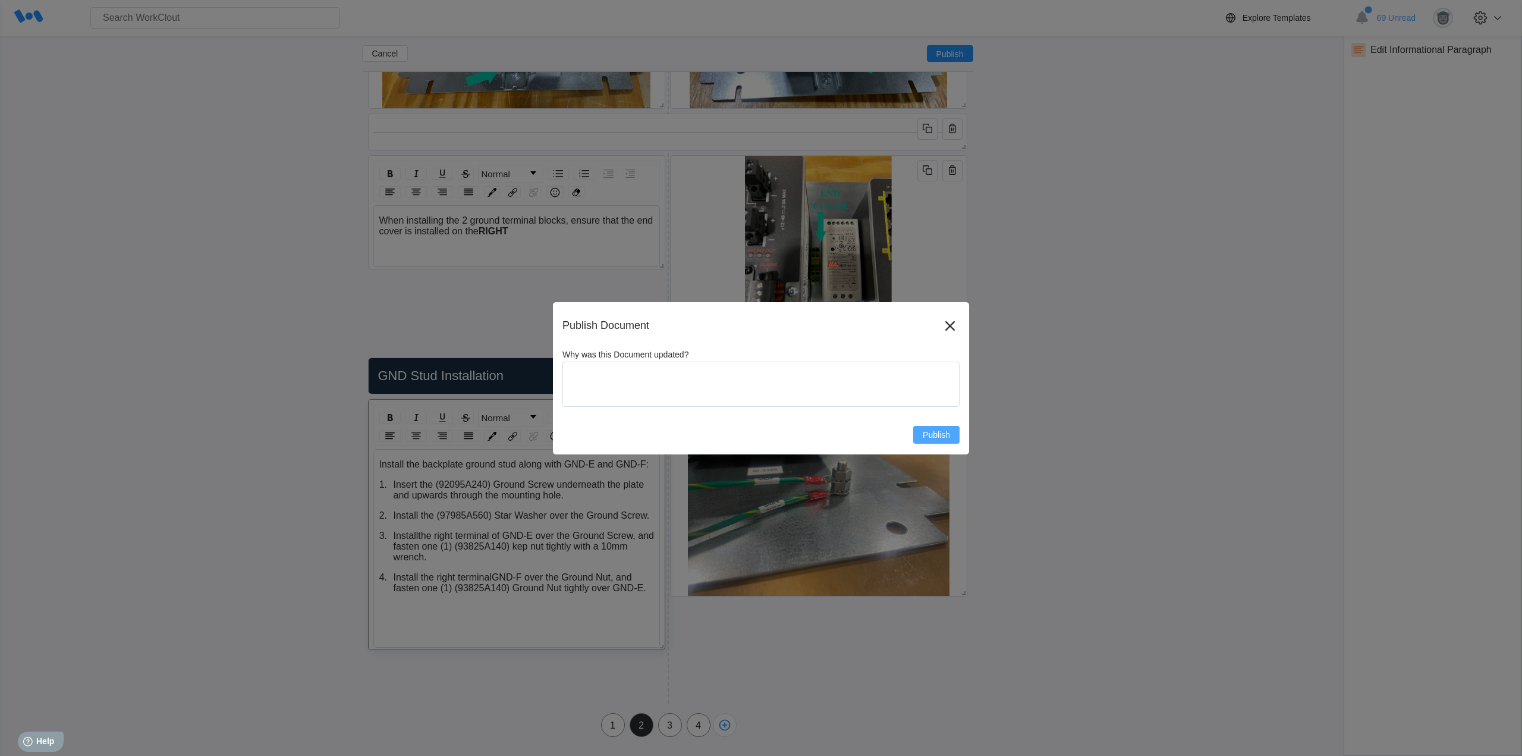
click at [933, 443] on button "Publish" at bounding box center [936, 435] width 46 height 18
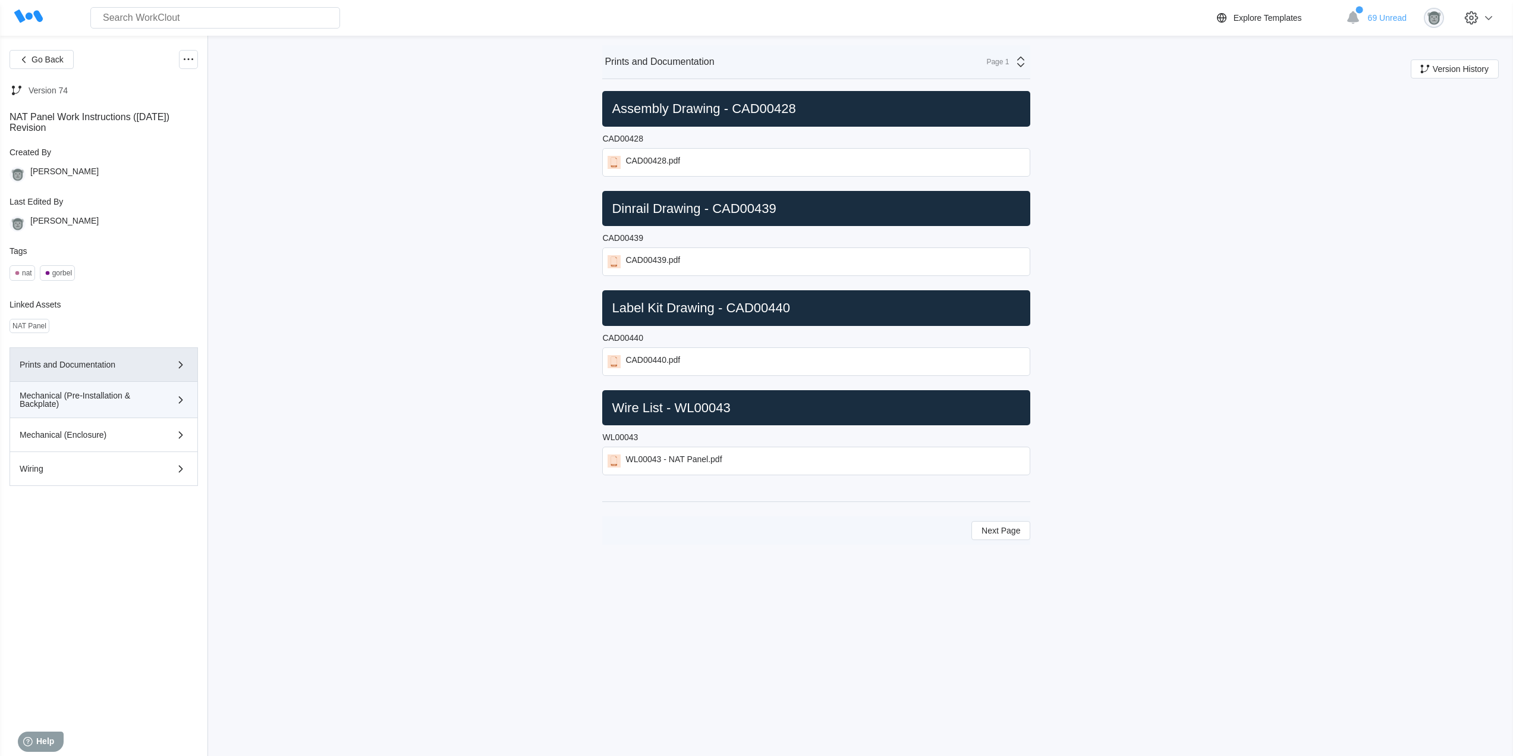
click at [144, 395] on div "Mechanical (Pre-Installation & Backplate)" at bounding box center [87, 399] width 134 height 17
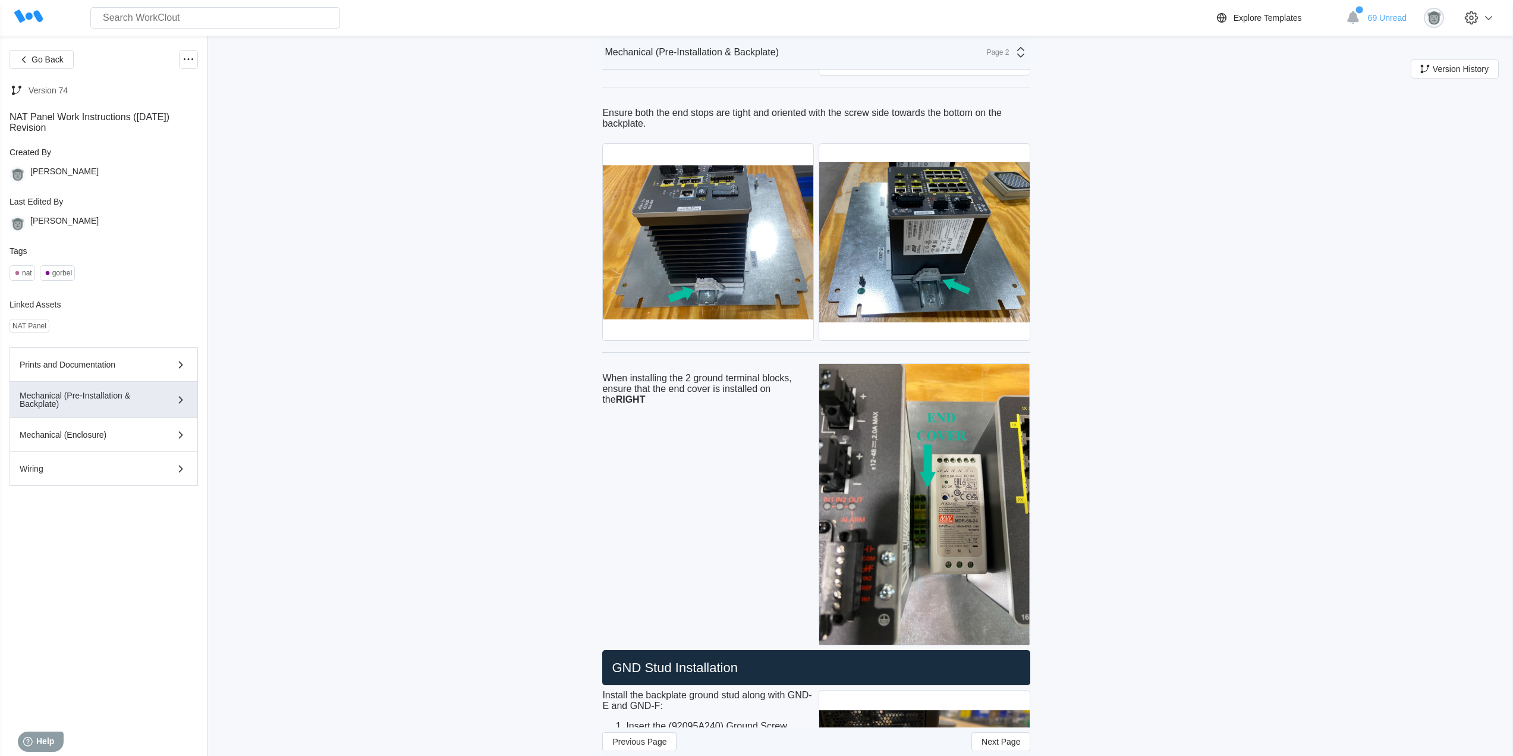
scroll to position [2779, 0]
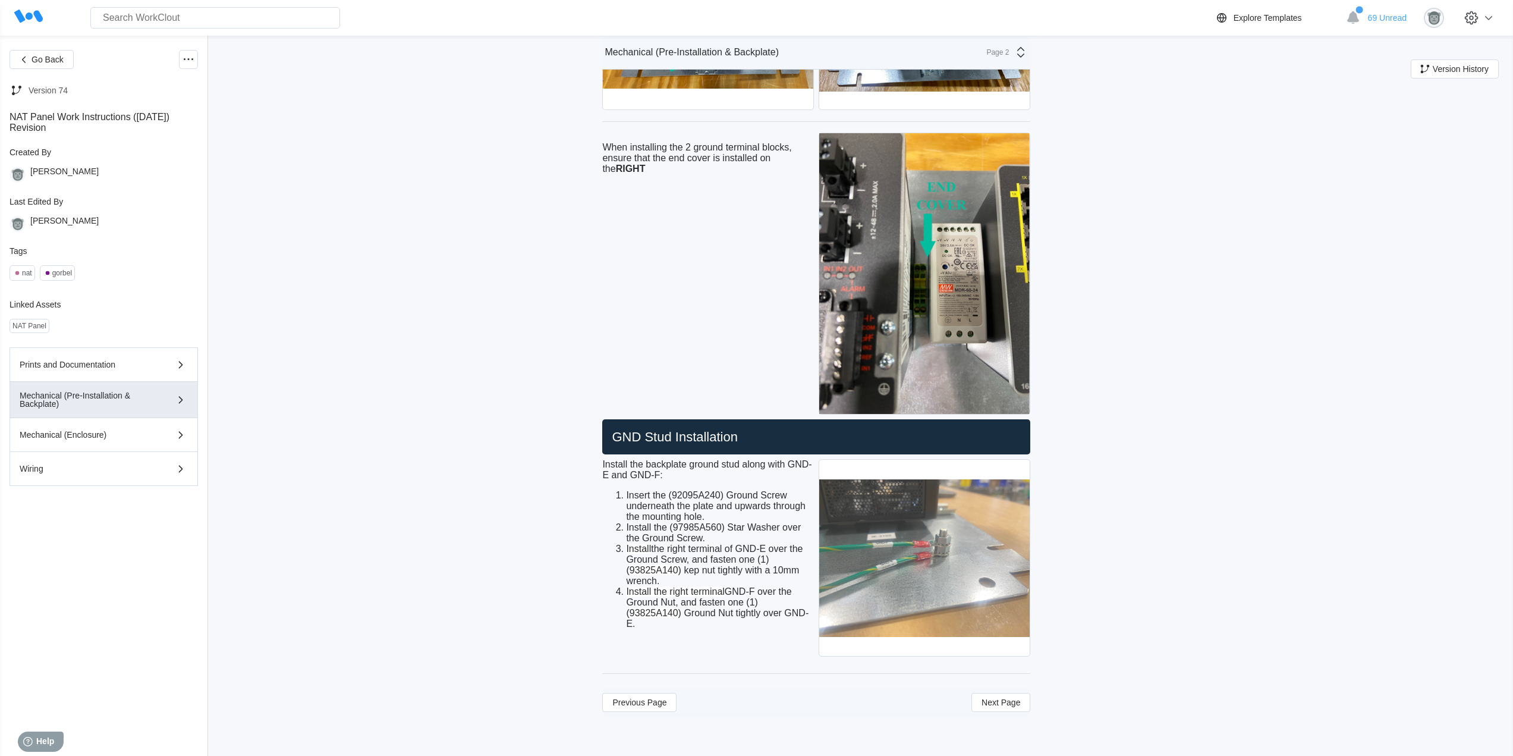
click at [951, 559] on img at bounding box center [924, 557] width 210 height 196
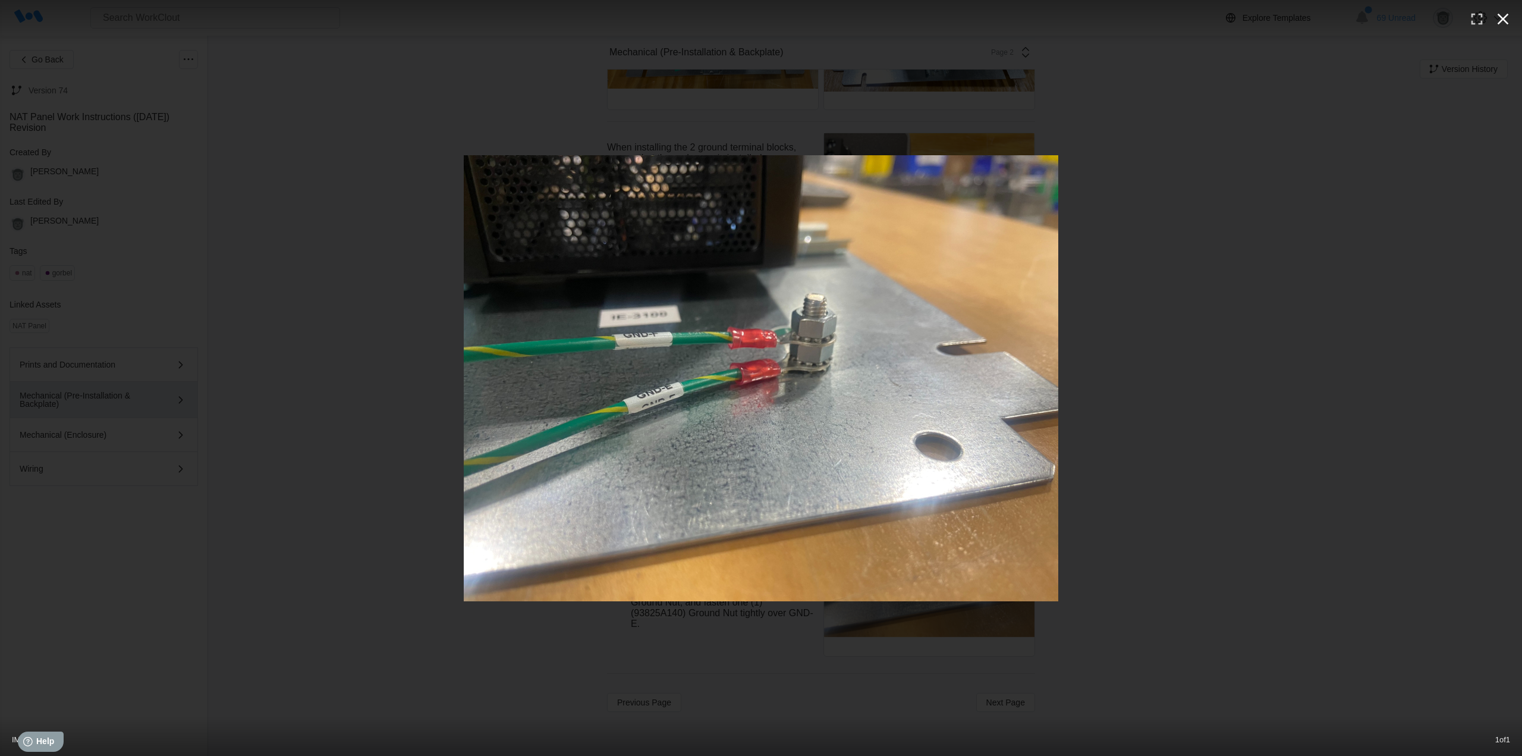
click at [1506, 21] on icon "button" at bounding box center [1502, 19] width 19 height 19
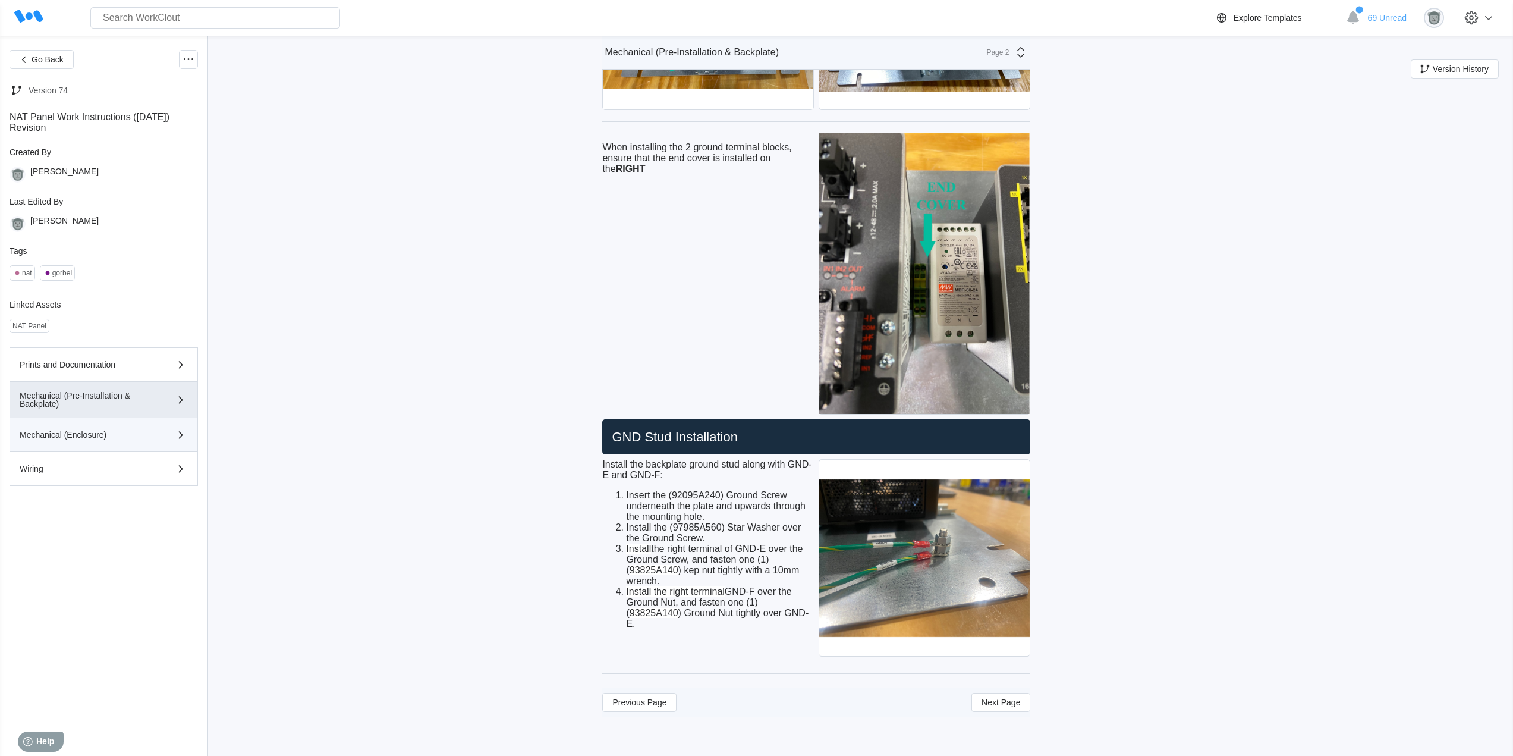
click at [85, 441] on div "Mechanical (Enclosure)" at bounding box center [104, 434] width 168 height 14
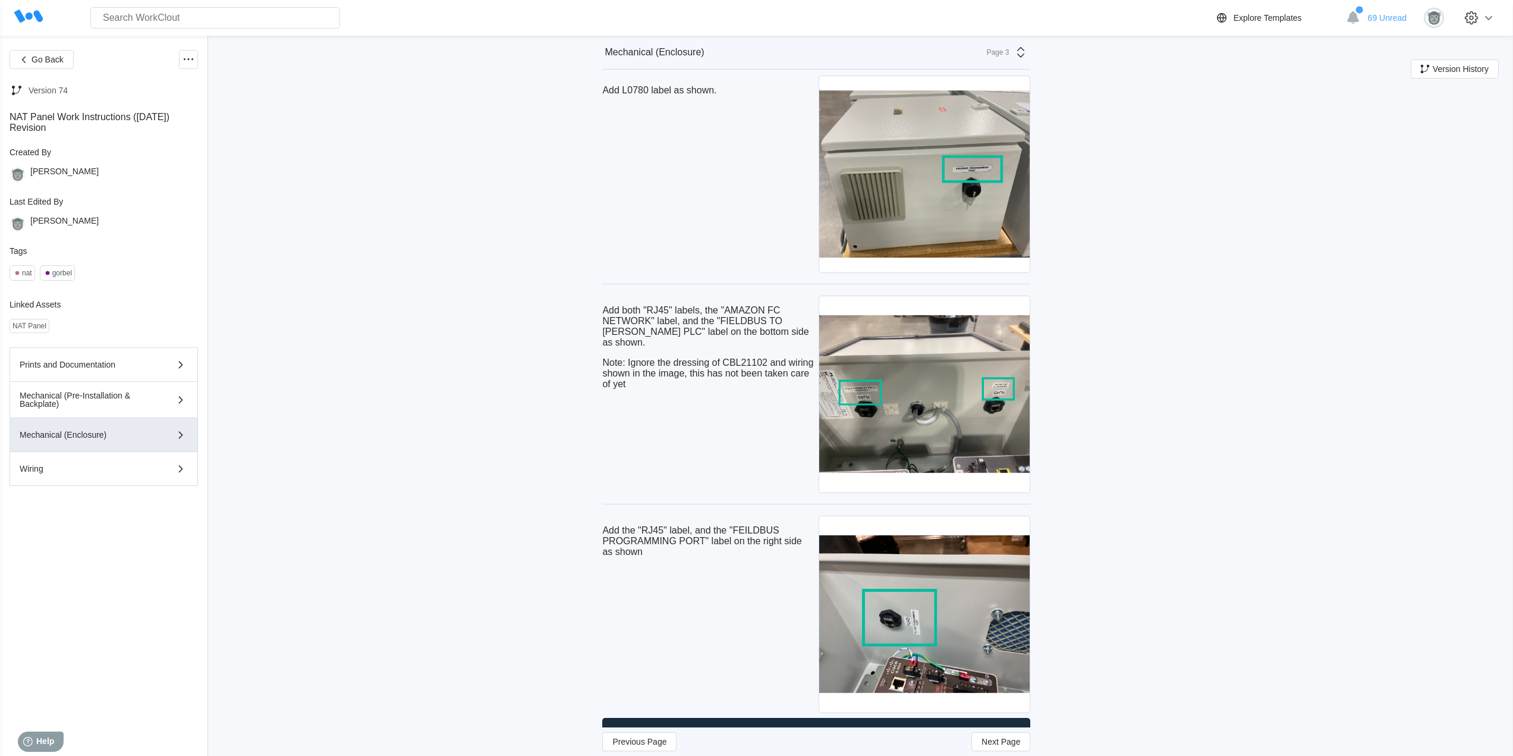
scroll to position [4855, 0]
